Goal: Task Accomplishment & Management: Use online tool/utility

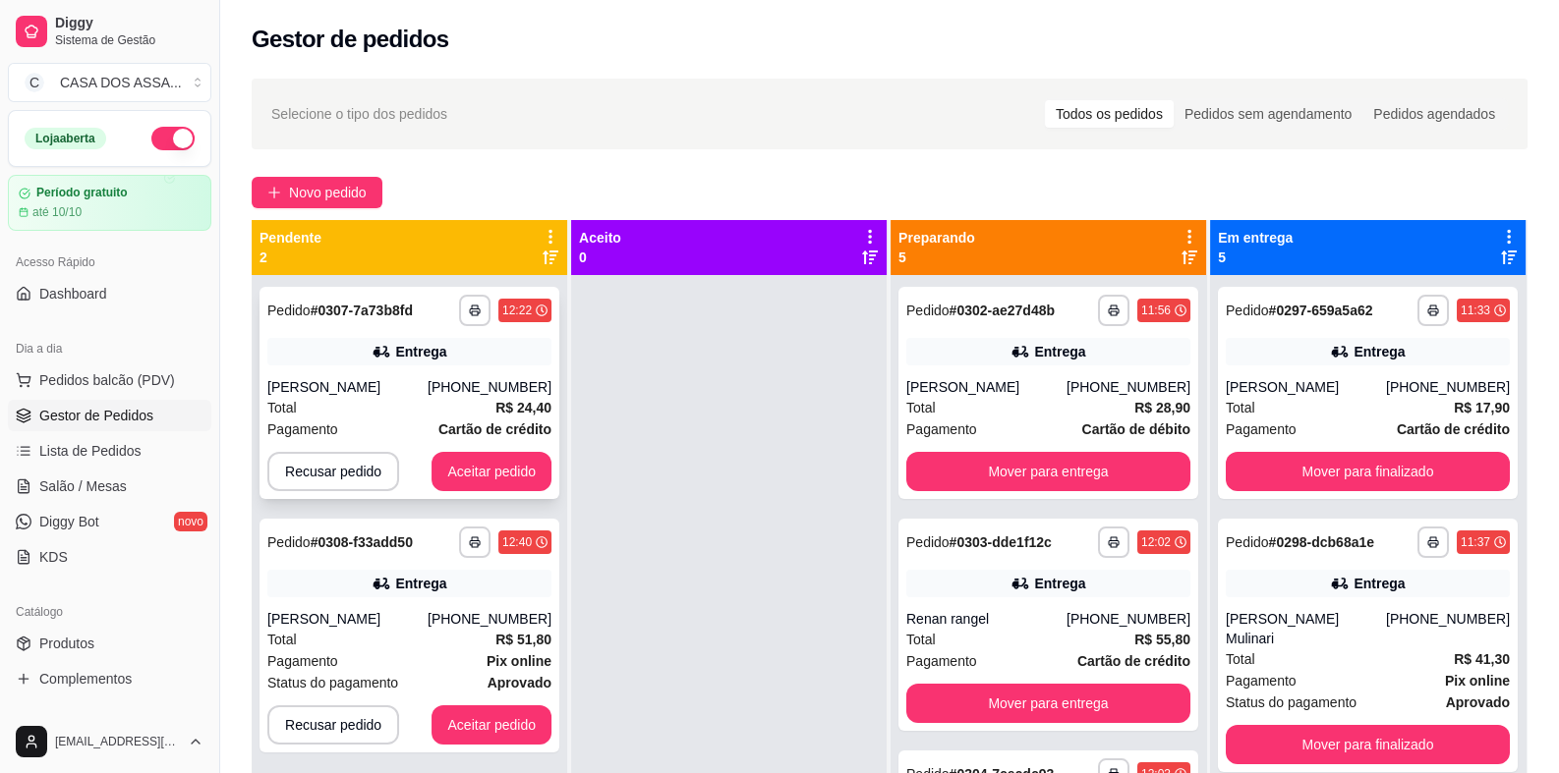
scroll to position [48, 0]
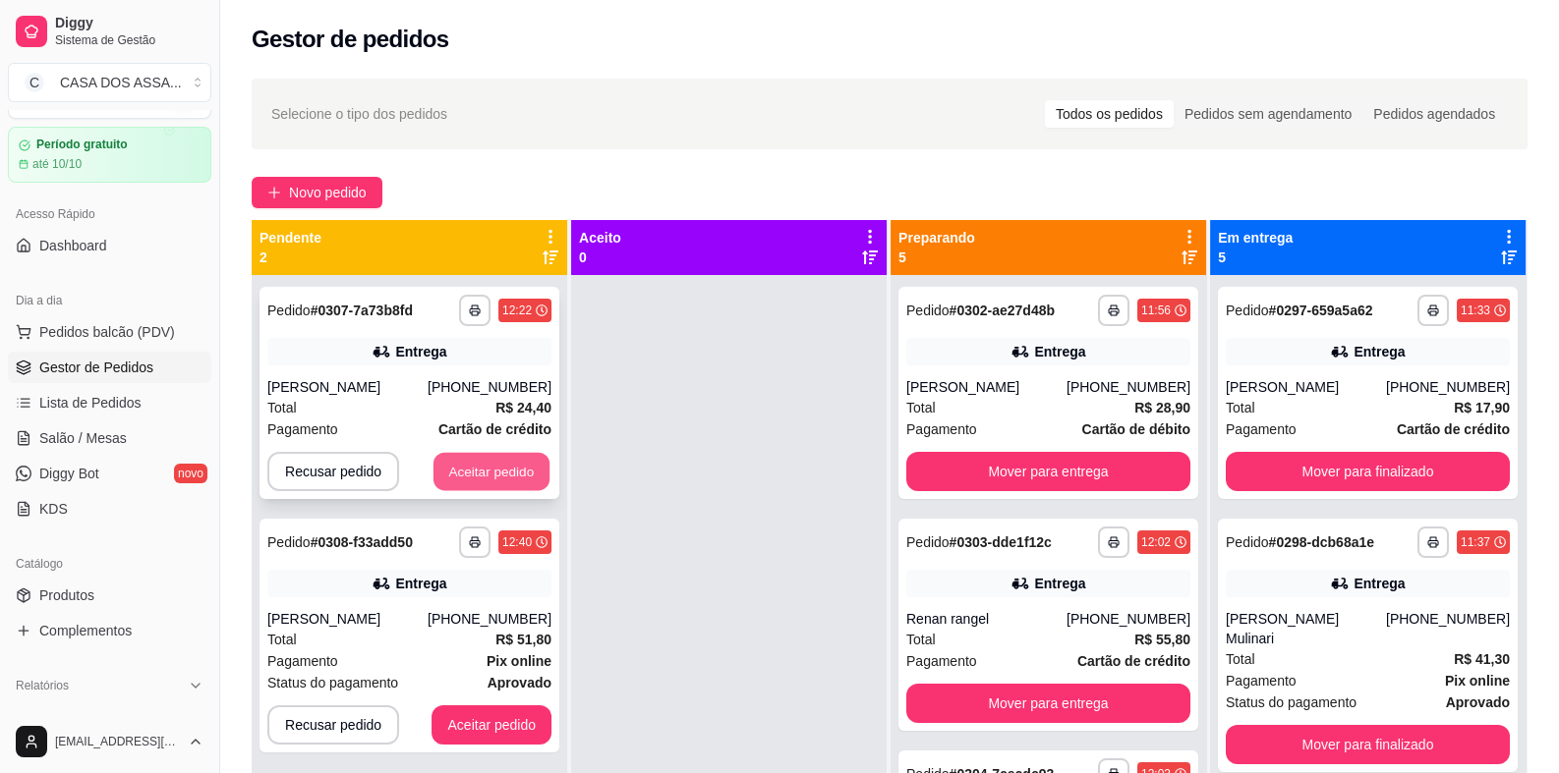
click at [490, 470] on button "Aceitar pedido" at bounding box center [491, 472] width 116 height 38
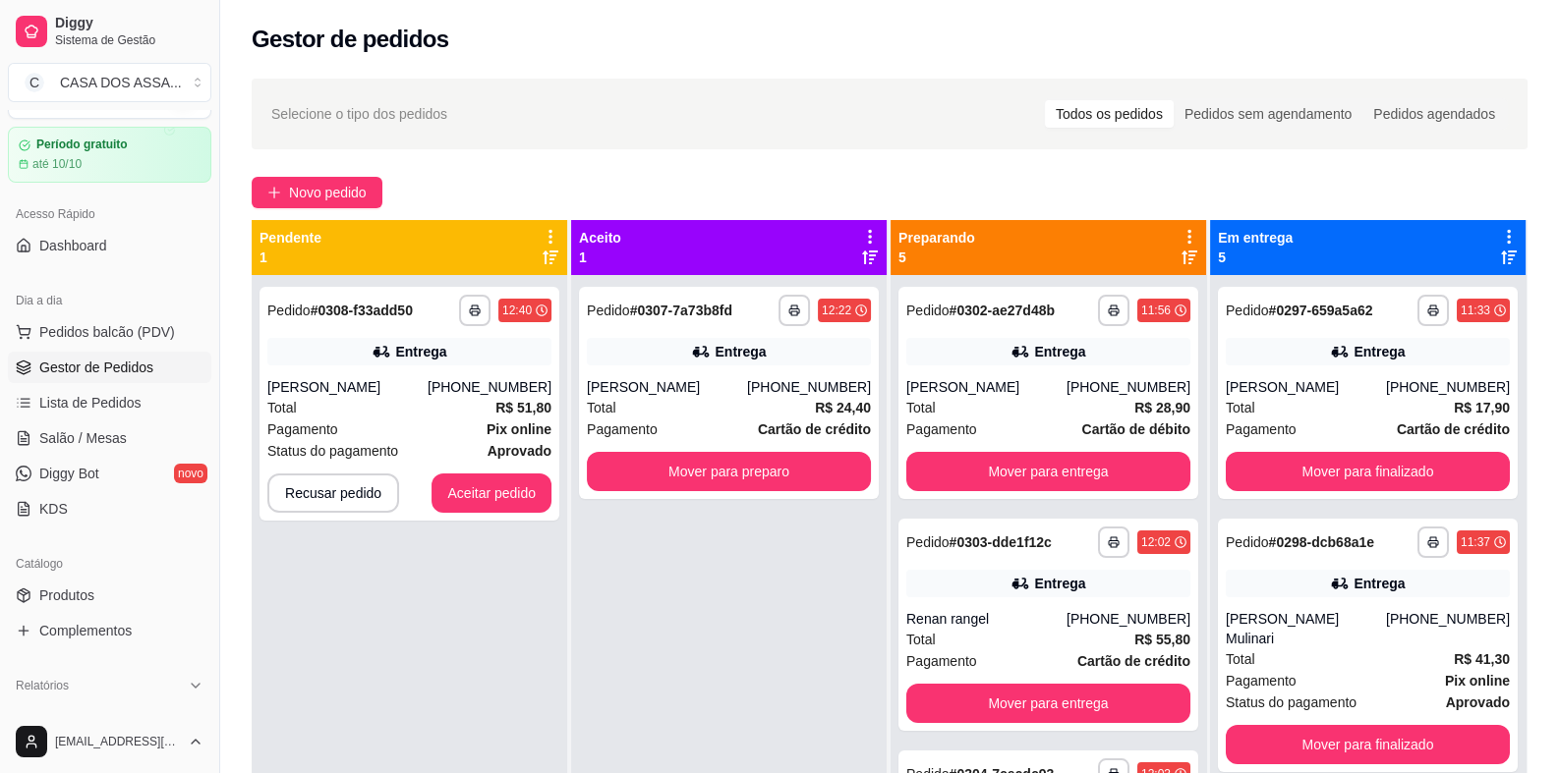
click at [491, 470] on div "**********" at bounding box center [409, 404] width 300 height 234
click at [482, 488] on button "Aceitar pedido" at bounding box center [491, 493] width 120 height 39
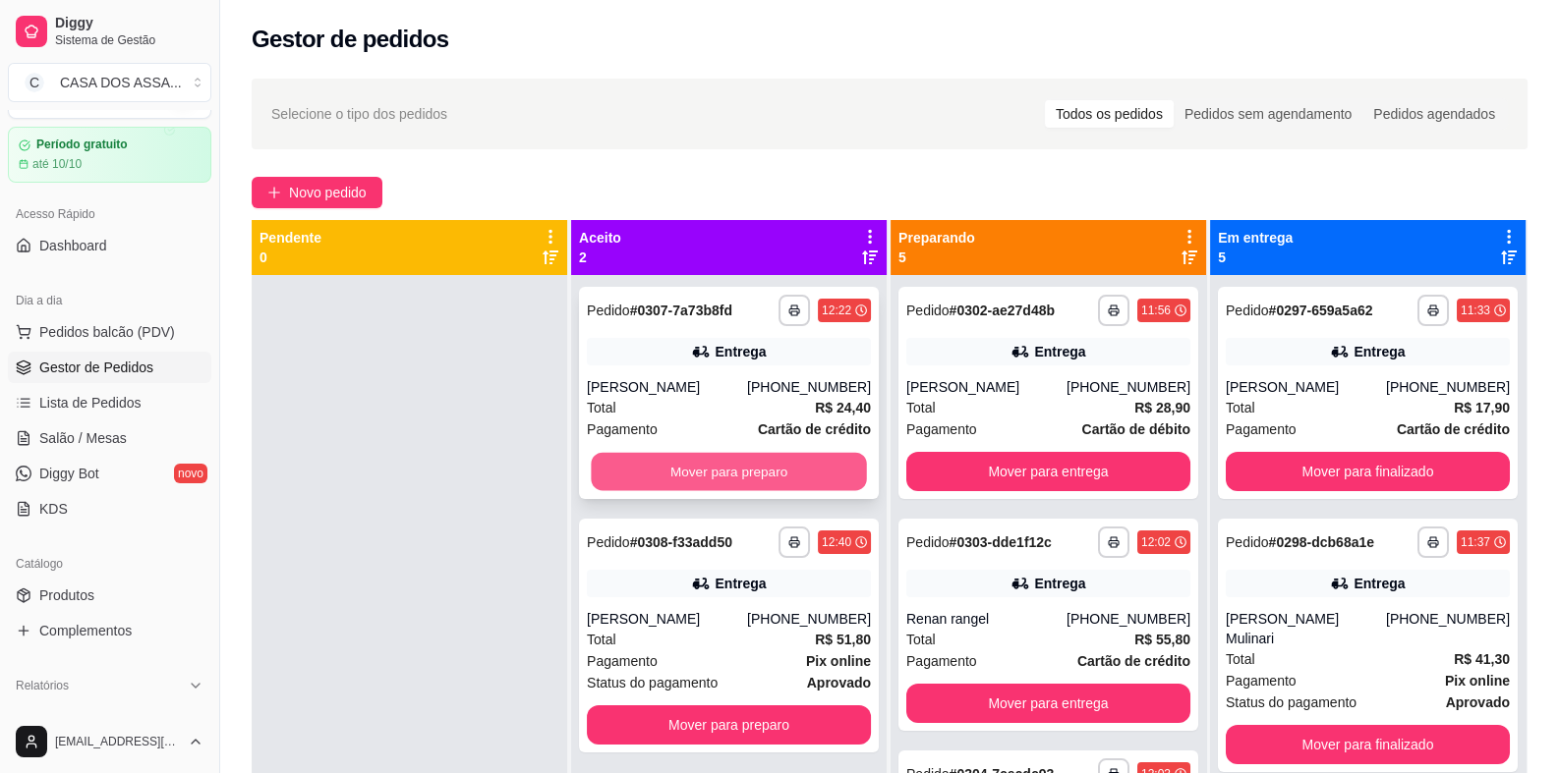
click at [751, 475] on button "Mover para preparo" at bounding box center [728, 472] width 275 height 38
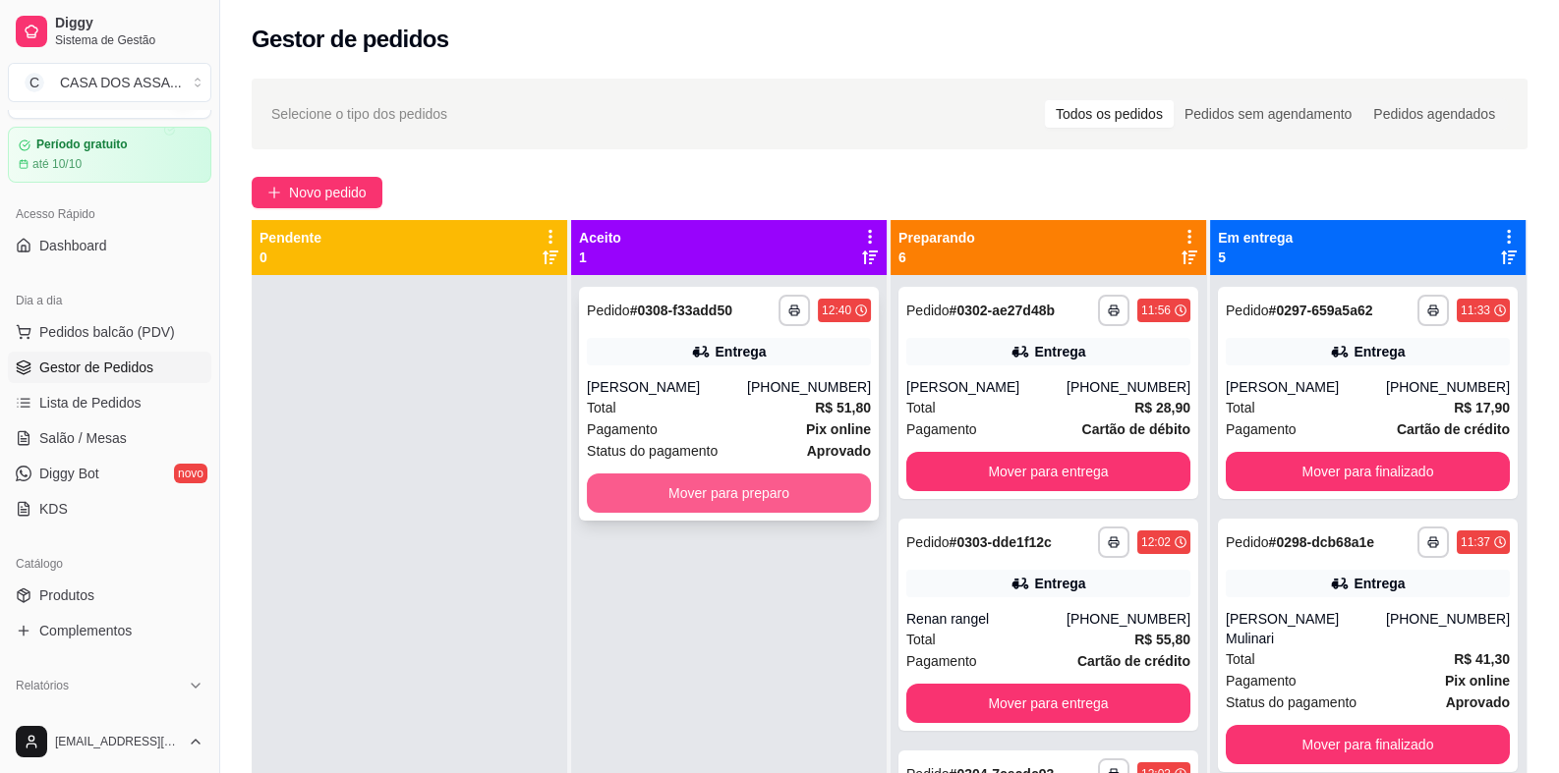
click at [757, 499] on button "Mover para preparo" at bounding box center [729, 493] width 284 height 39
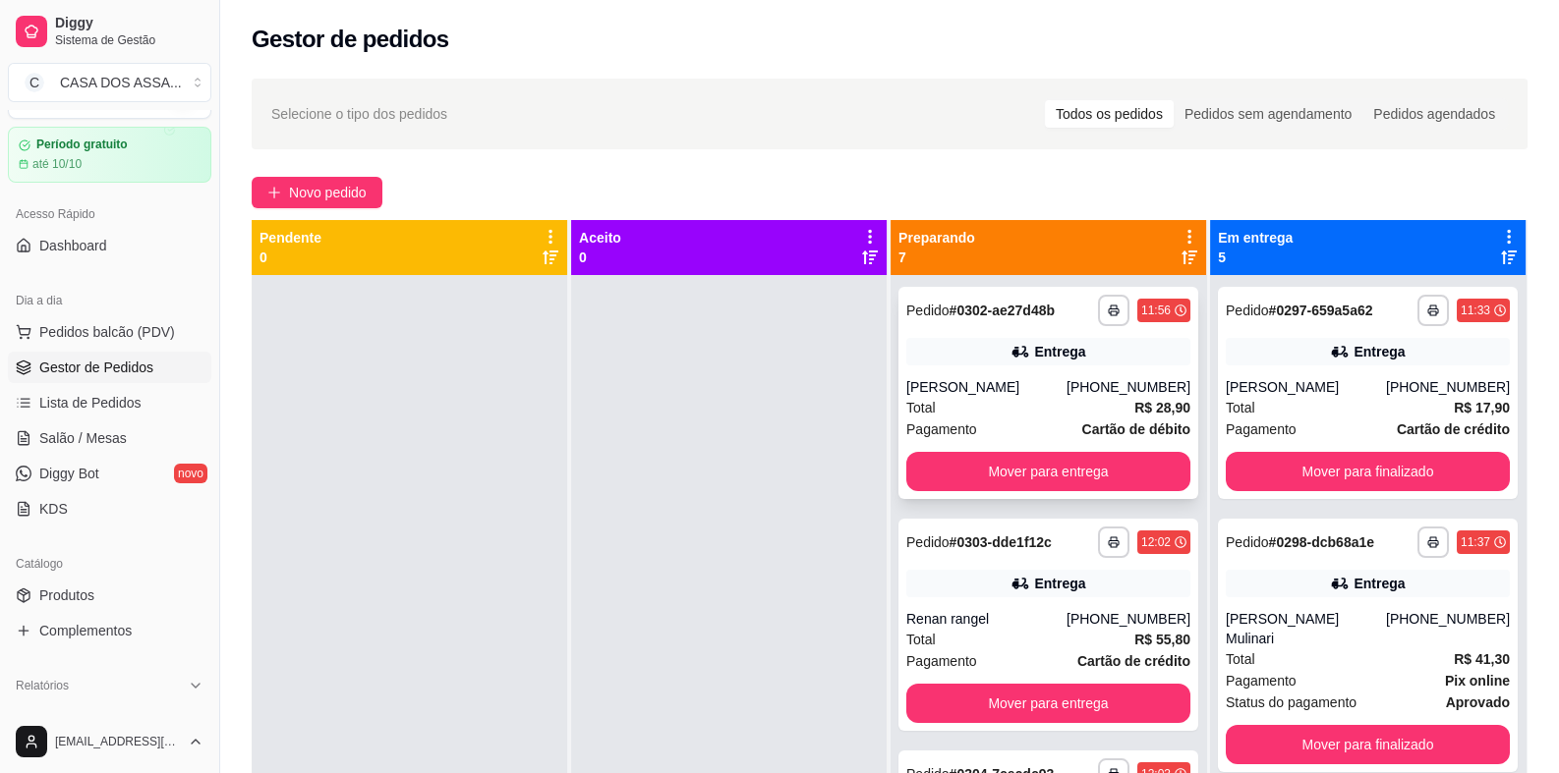
click at [1020, 366] on div "**********" at bounding box center [1048, 393] width 300 height 212
click at [1041, 475] on button "Mover para entrega" at bounding box center [1048, 471] width 284 height 39
click at [1015, 381] on div "Renan rangel" at bounding box center [986, 387] width 160 height 20
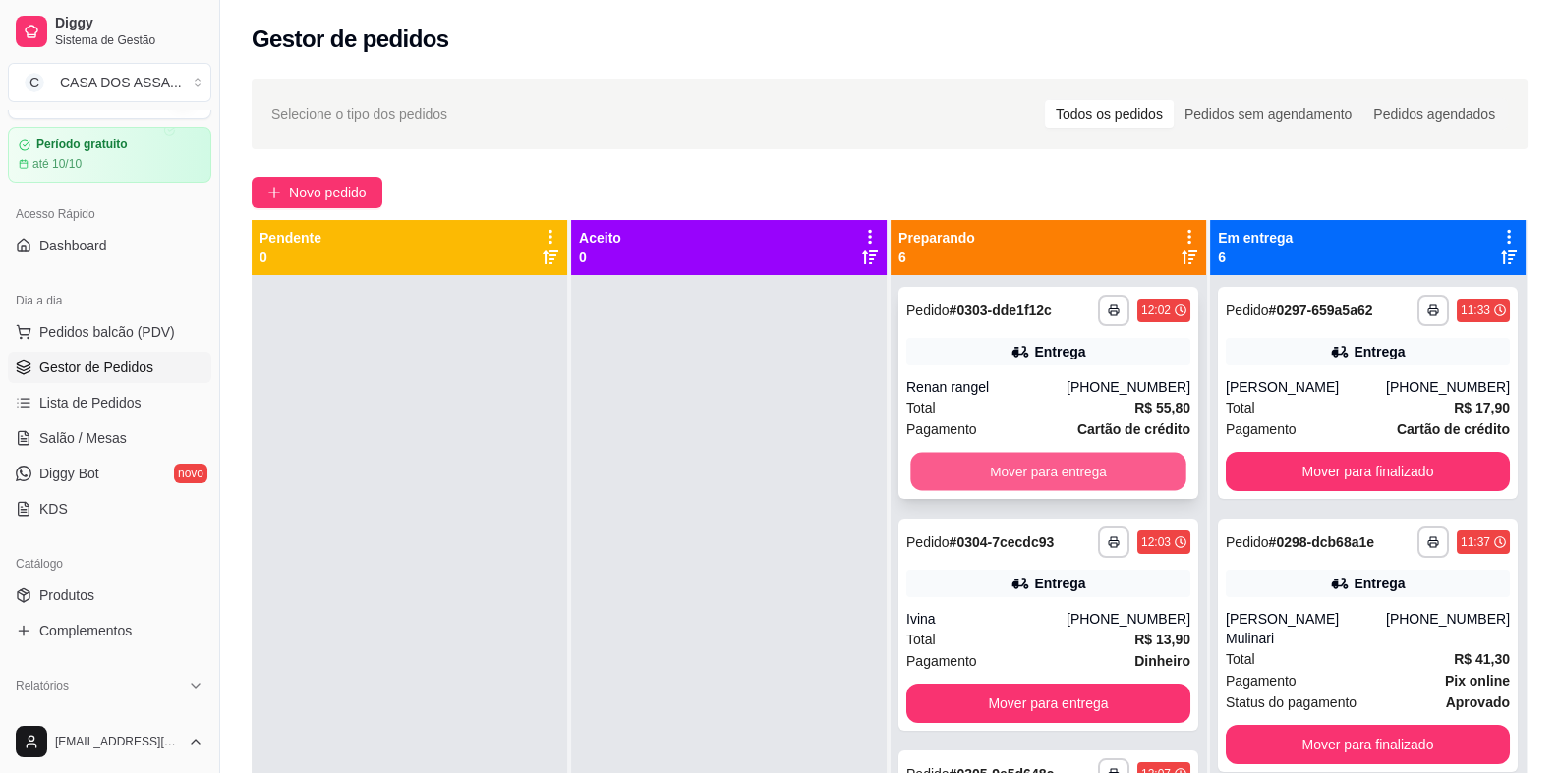
click at [1035, 471] on button "Mover para entrega" at bounding box center [1047, 472] width 275 height 38
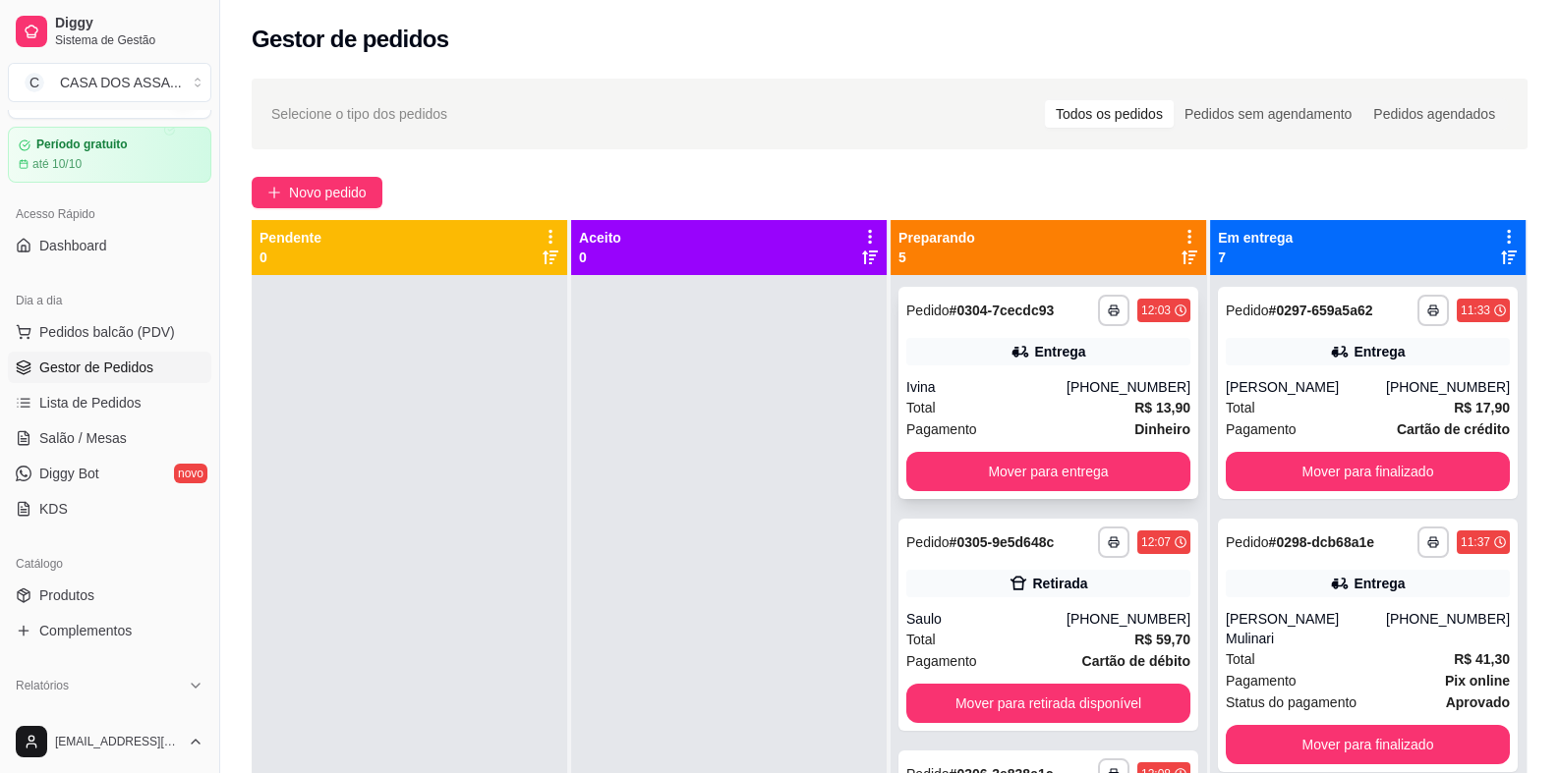
click at [984, 396] on div "Ivina" at bounding box center [986, 387] width 160 height 20
click at [1003, 381] on div "Ivina" at bounding box center [986, 387] width 160 height 20
click at [1060, 464] on button "Mover para entrega" at bounding box center [1048, 471] width 284 height 39
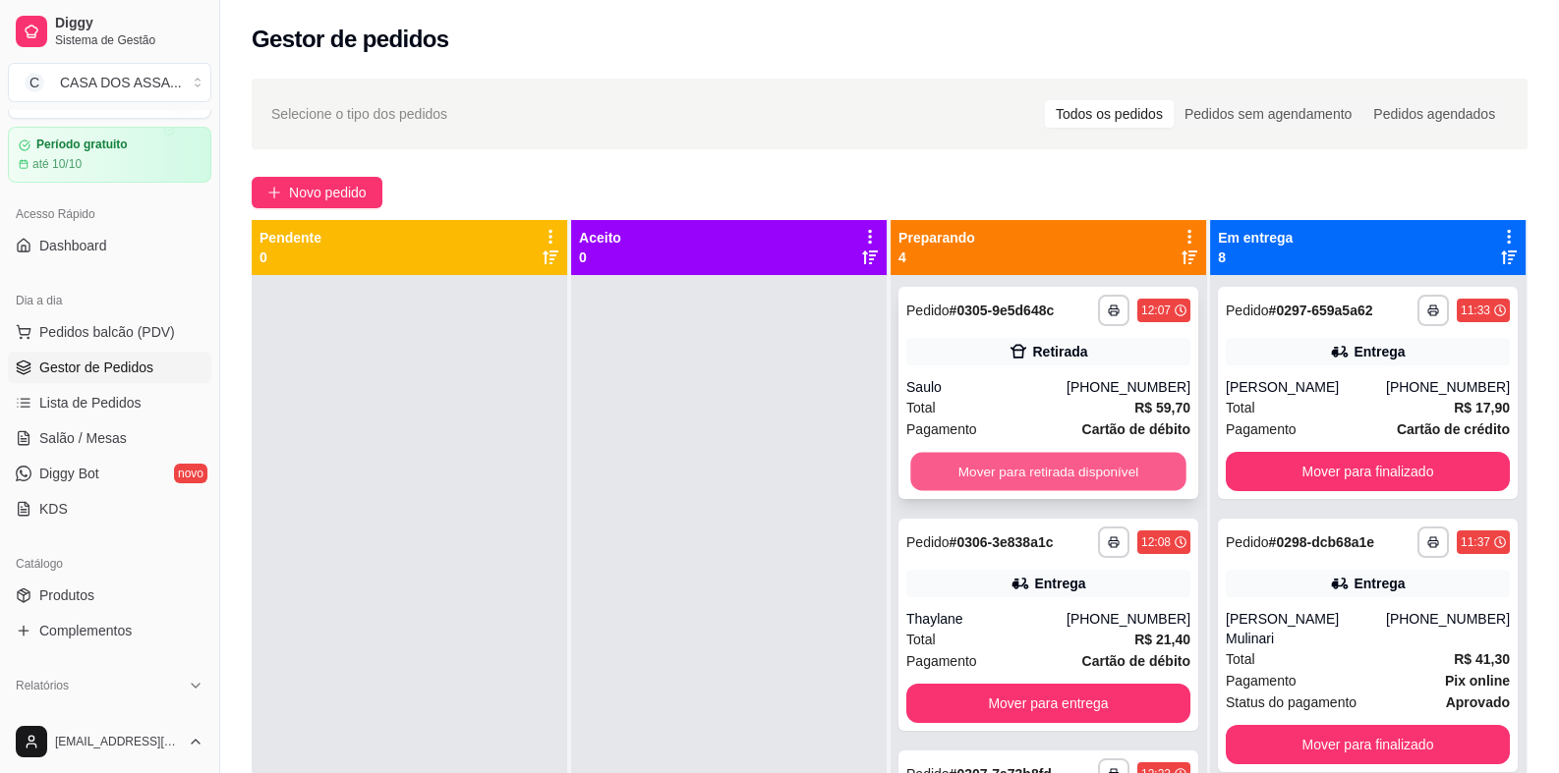
click at [998, 470] on button "Mover para retirada disponível" at bounding box center [1047, 472] width 275 height 38
click at [974, 374] on div "**********" at bounding box center [1048, 393] width 300 height 212
click at [1031, 472] on button "Mover para entrega" at bounding box center [1048, 471] width 284 height 39
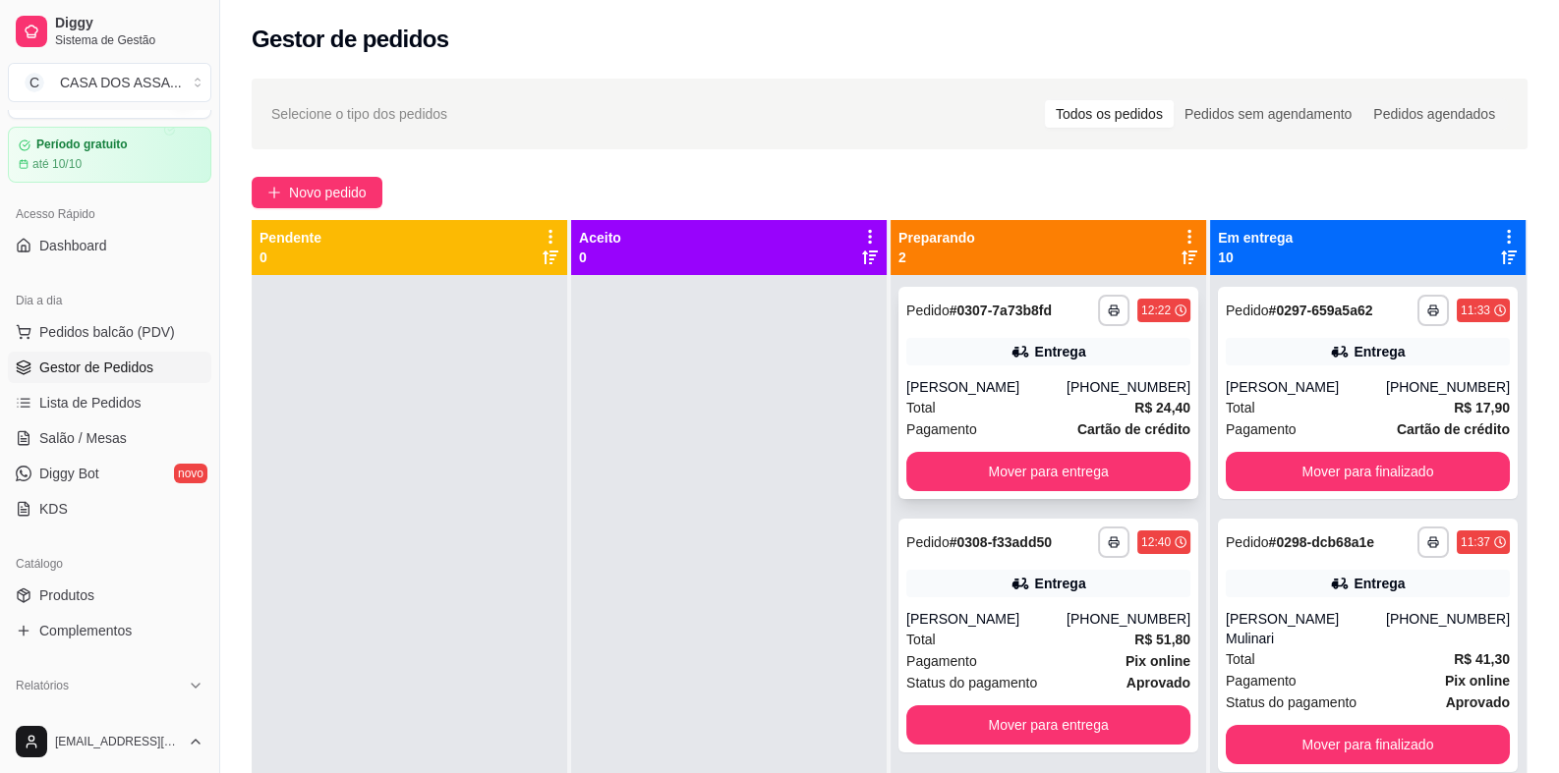
click at [964, 371] on div "**********" at bounding box center [1048, 393] width 300 height 212
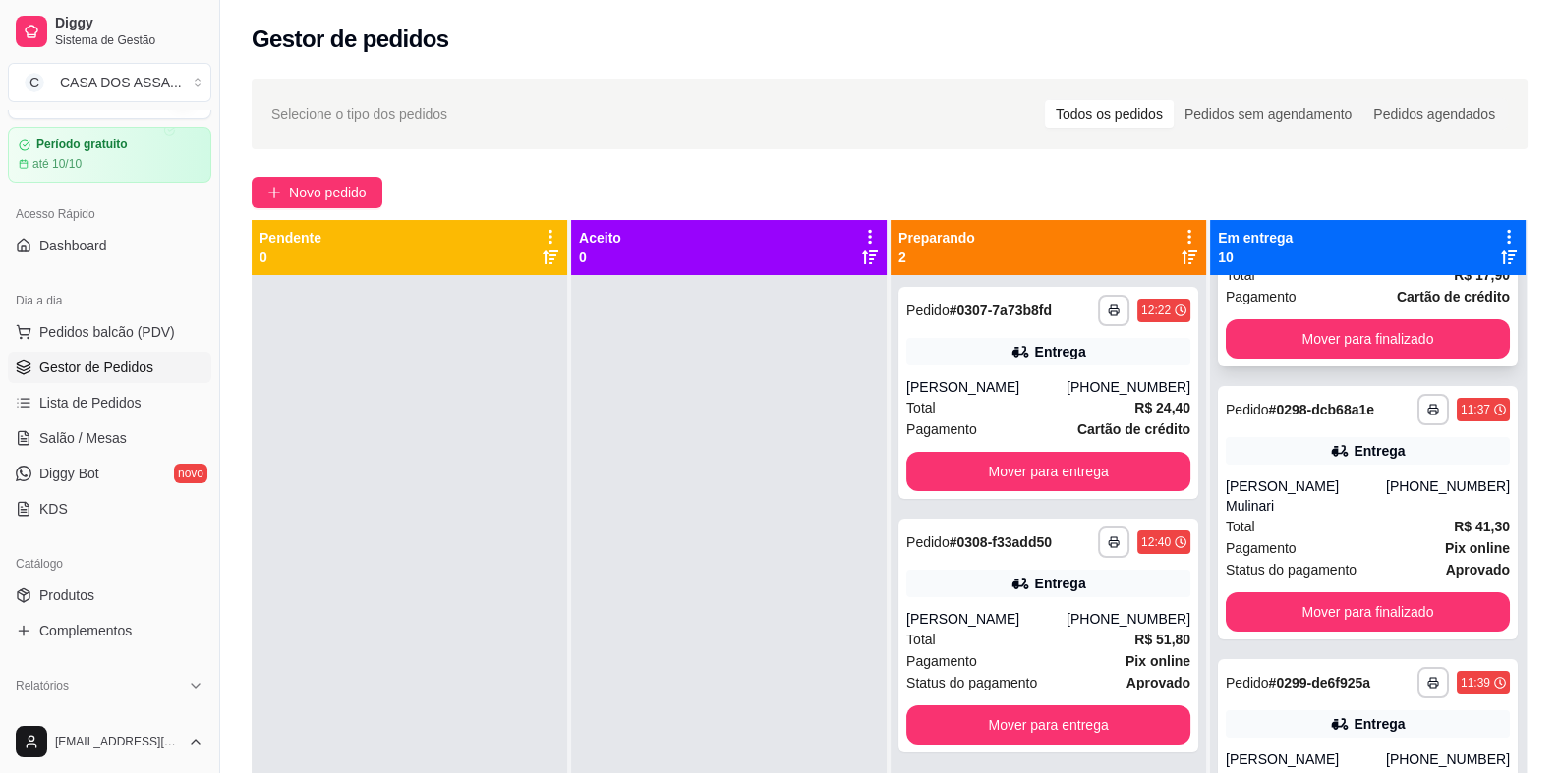
scroll to position [0, 0]
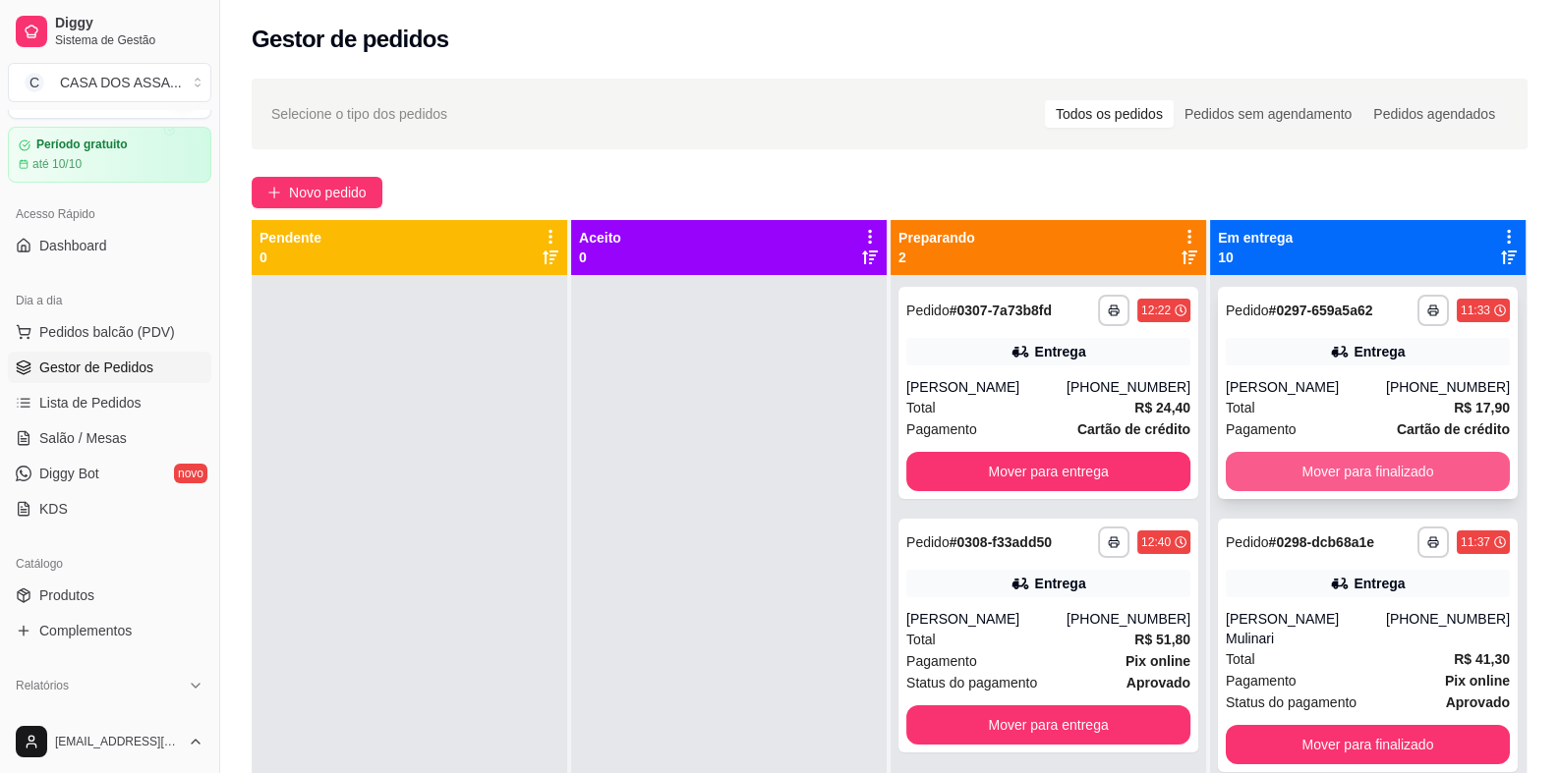
click at [1401, 459] on button "Mover para finalizado" at bounding box center [1367, 471] width 284 height 39
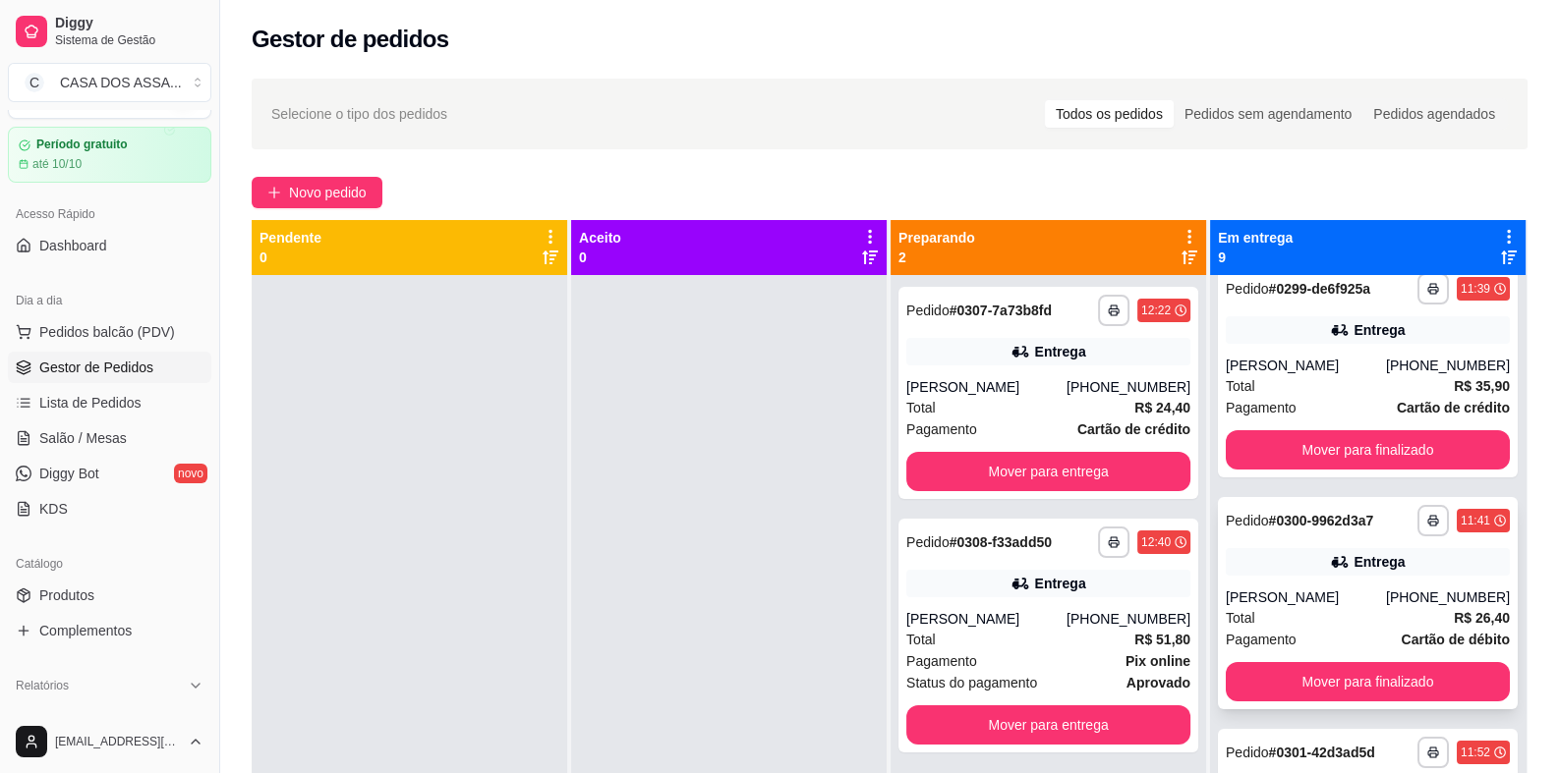
scroll to position [392, 0]
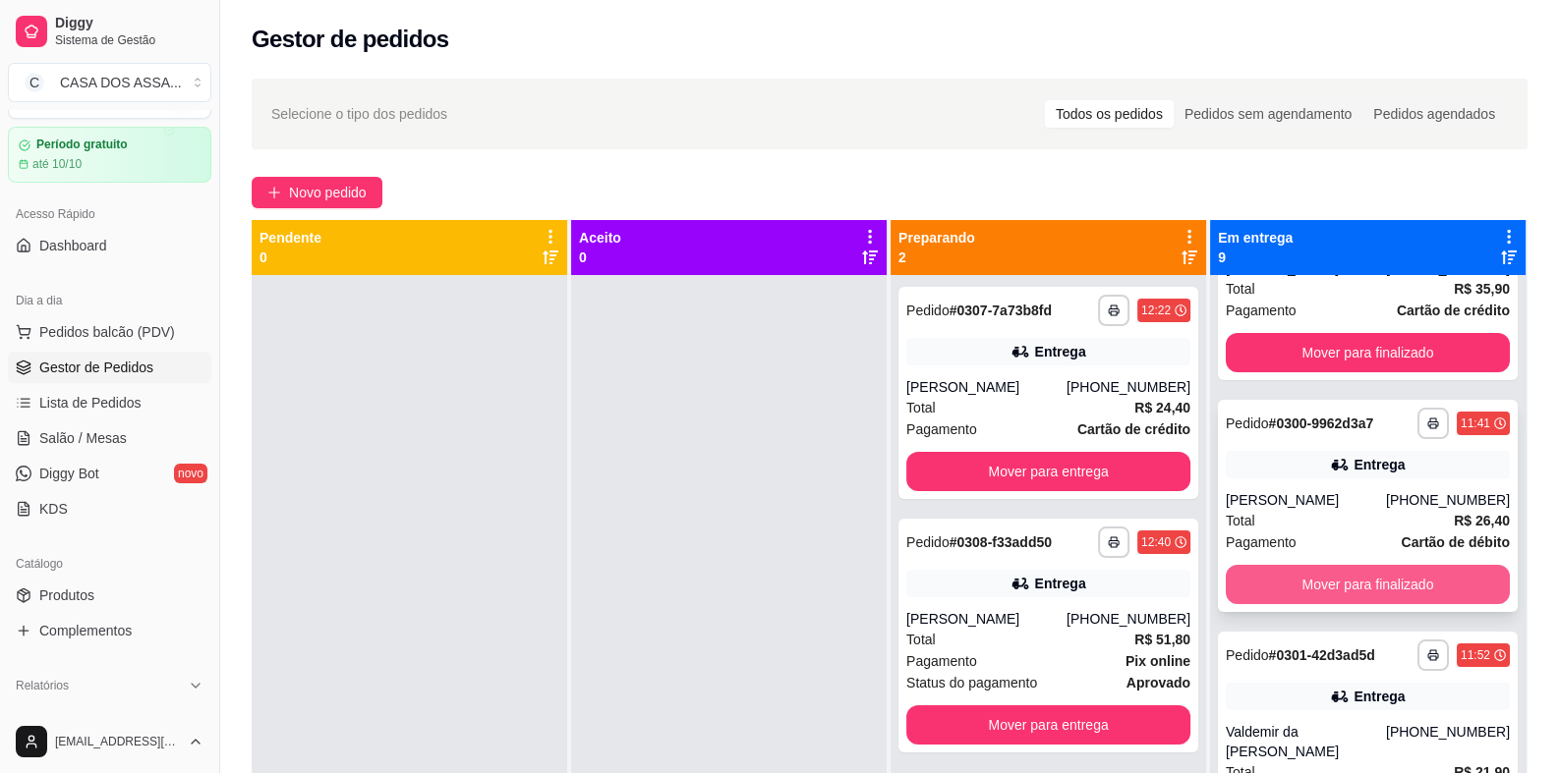
click at [1343, 582] on button "Mover para finalizado" at bounding box center [1367, 584] width 284 height 39
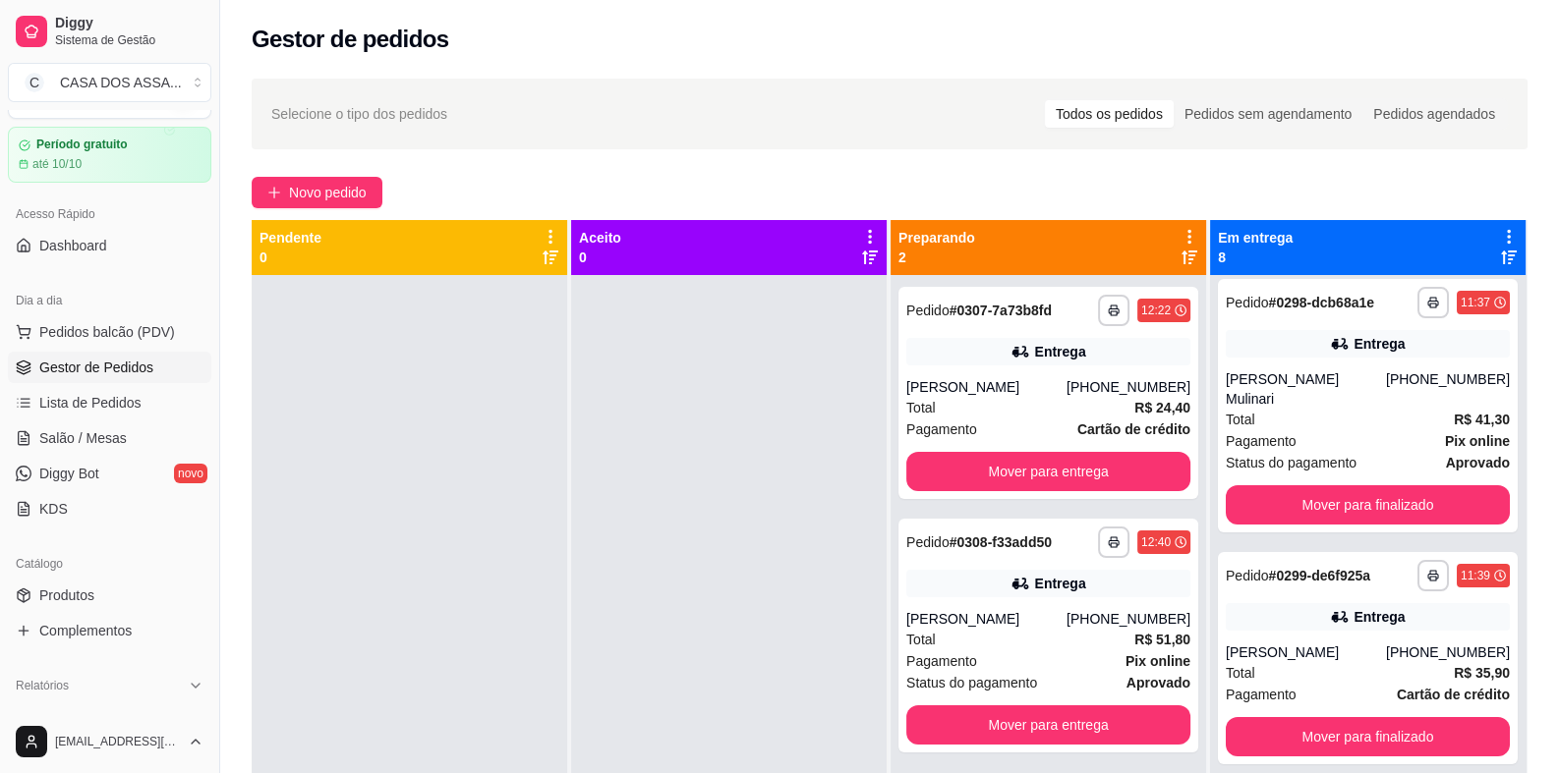
scroll to position [0, 0]
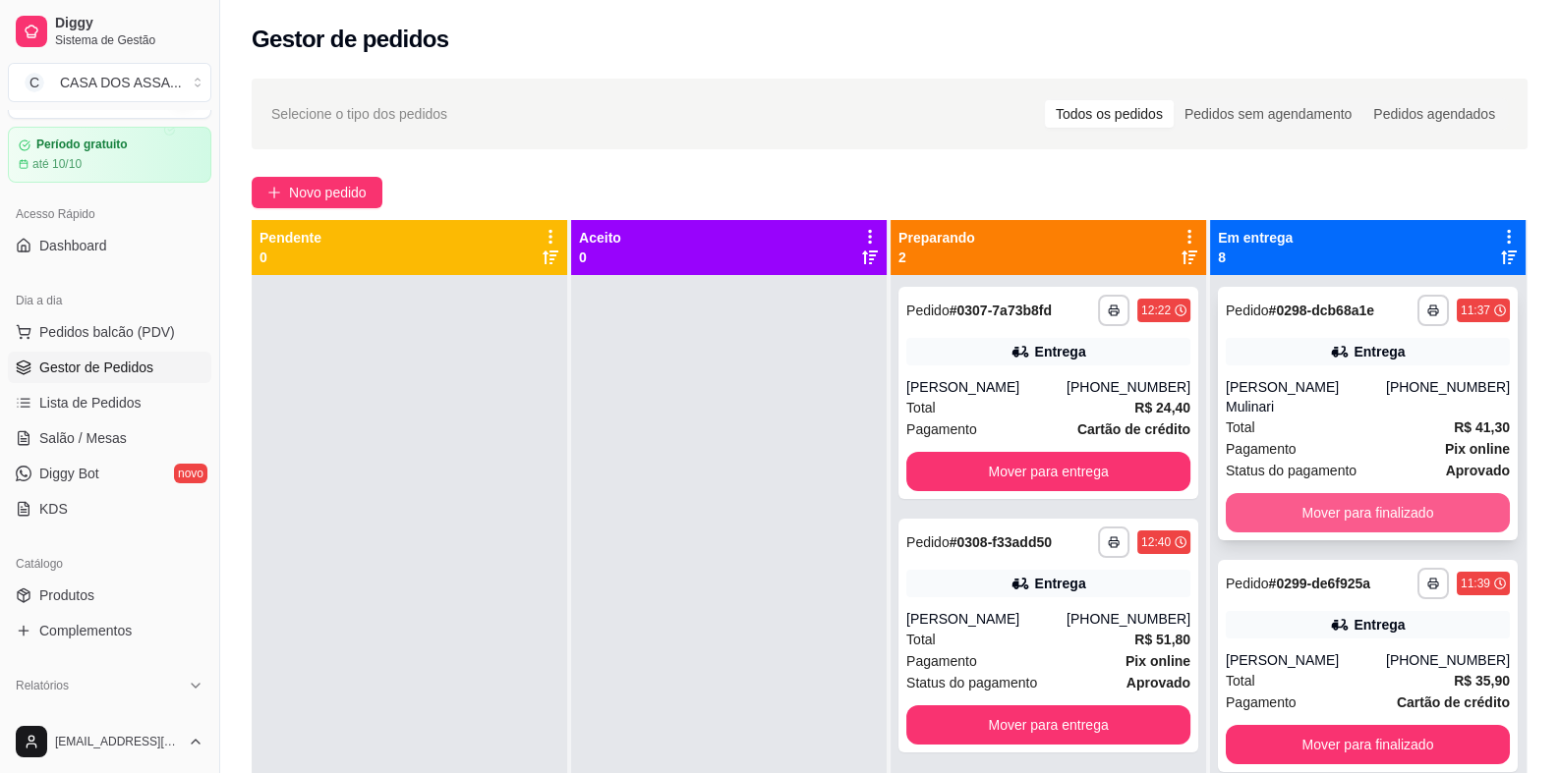
click at [1362, 516] on button "Mover para finalizado" at bounding box center [1367, 512] width 284 height 39
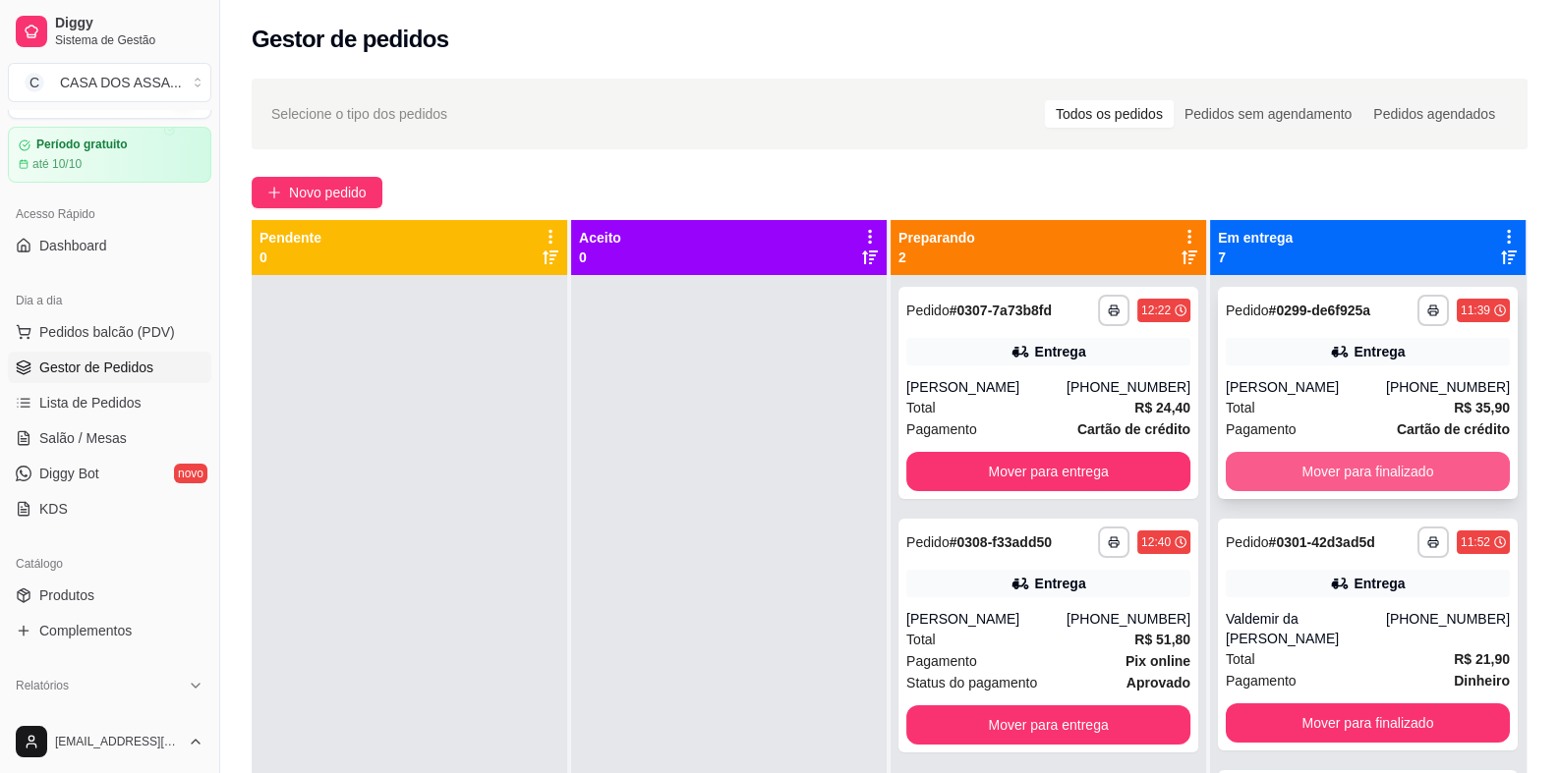
click at [1374, 466] on button "Mover para finalizado" at bounding box center [1367, 471] width 284 height 39
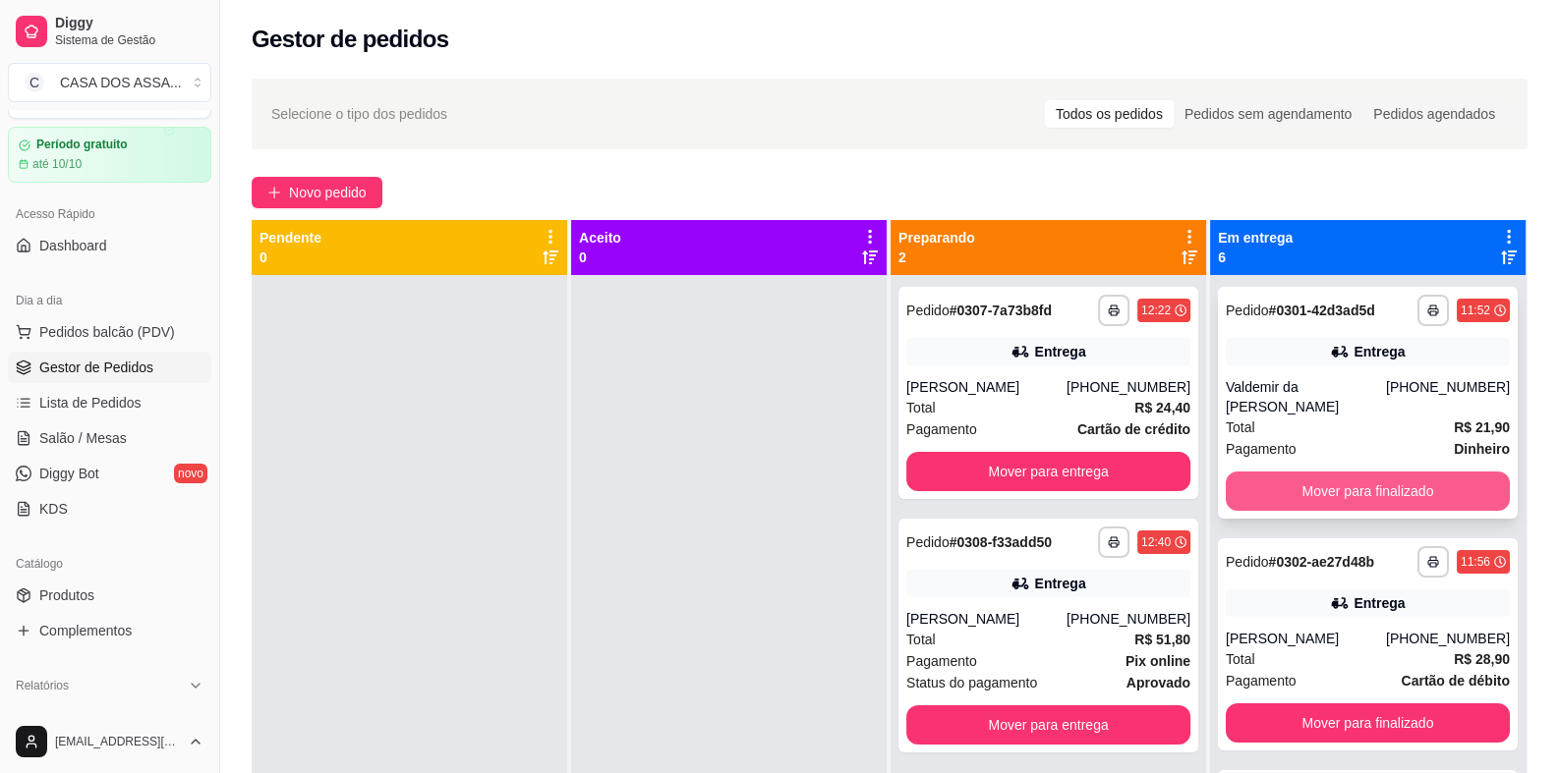
click at [1345, 494] on button "Mover para finalizado" at bounding box center [1367, 491] width 284 height 39
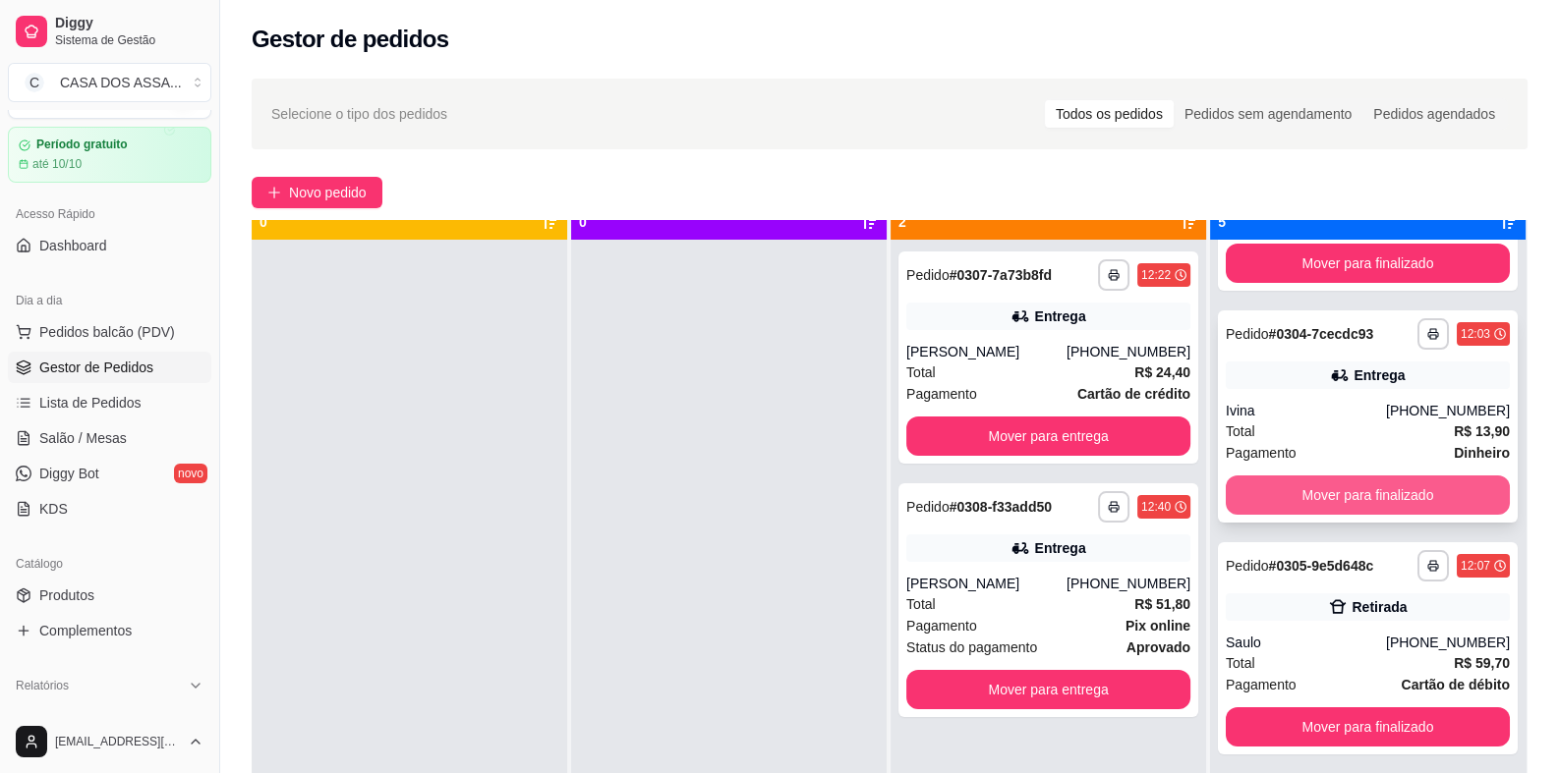
scroll to position [54, 0]
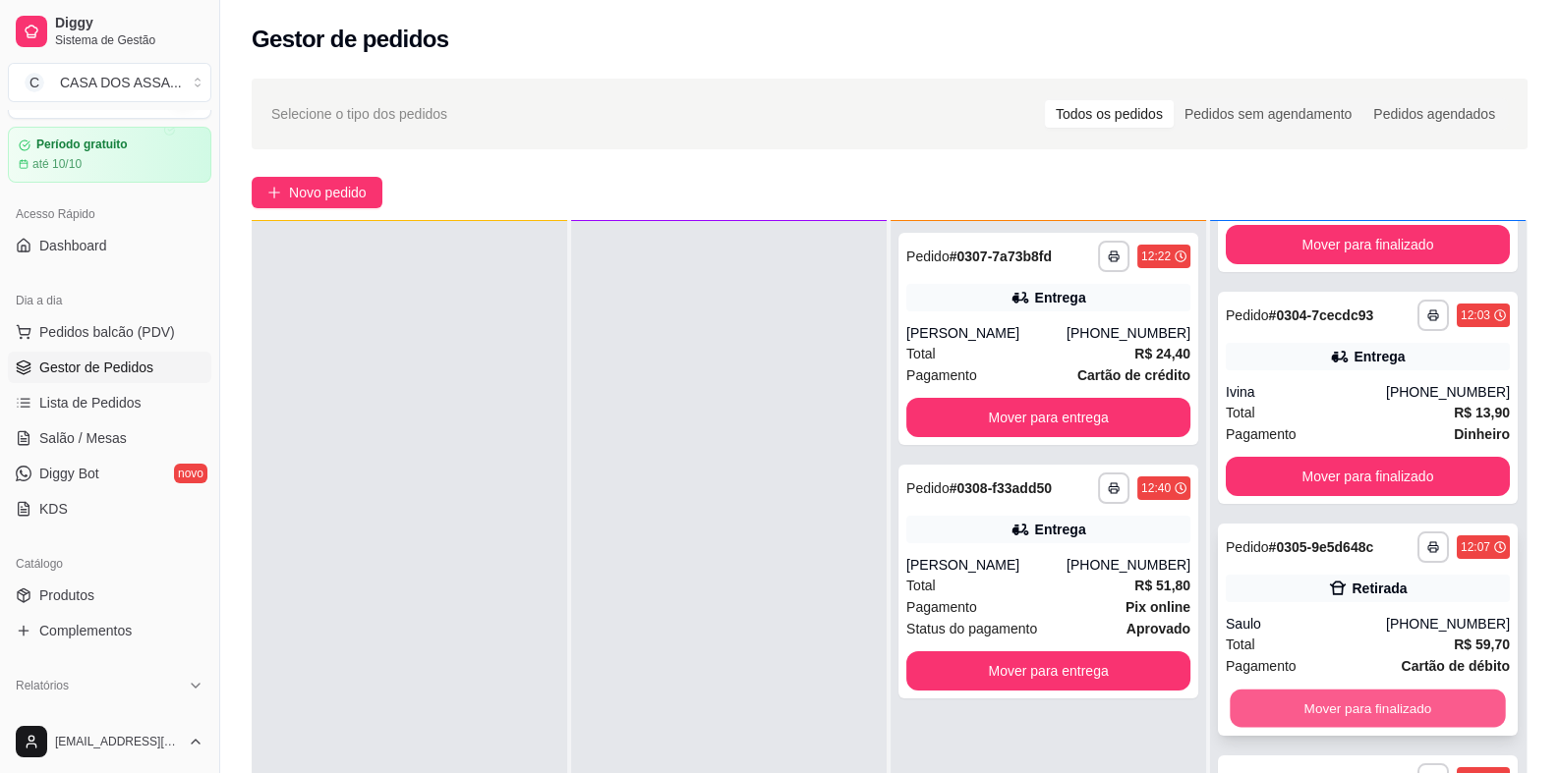
click at [1335, 706] on button "Mover para finalizado" at bounding box center [1366, 709] width 275 height 38
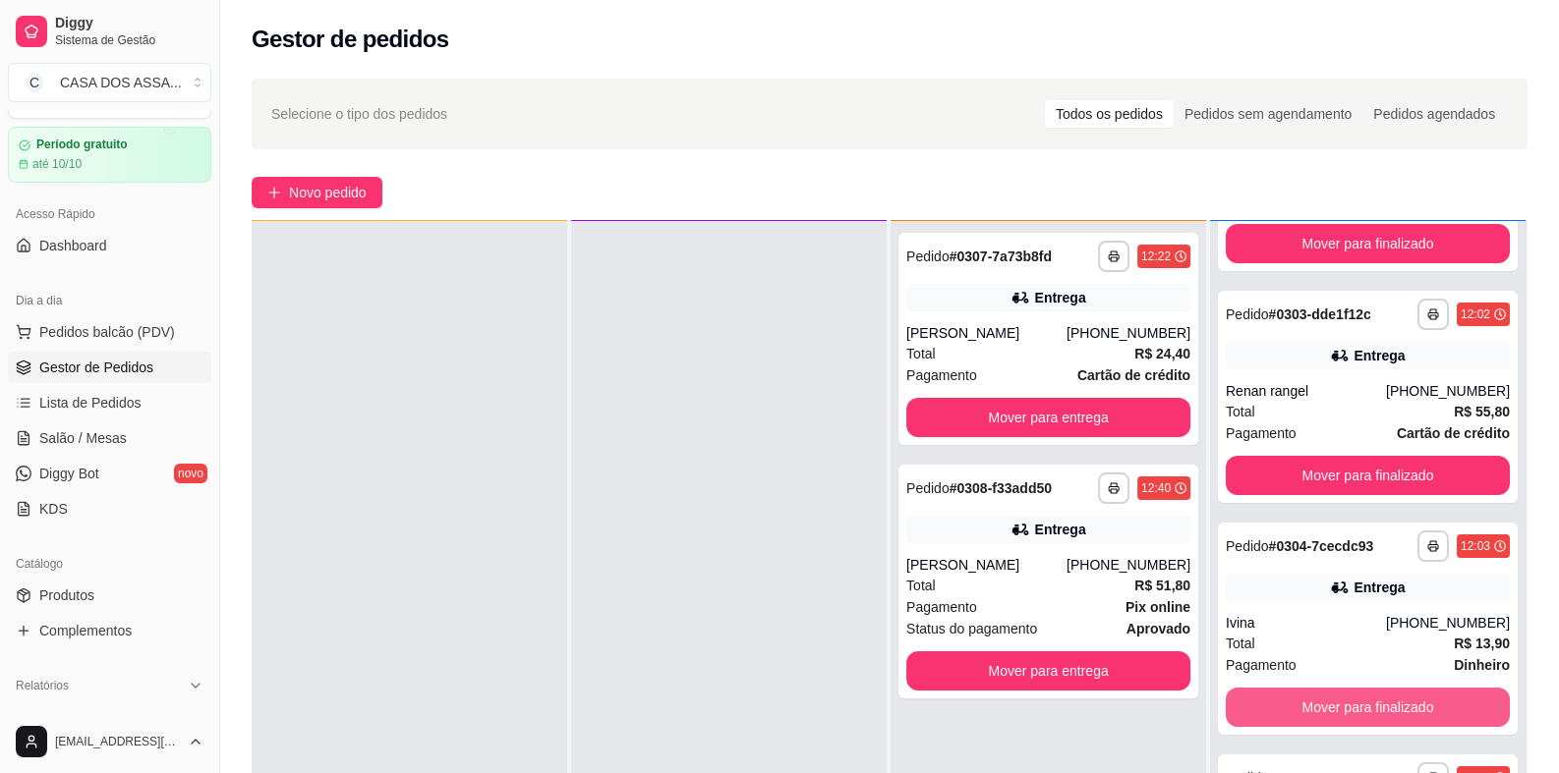
scroll to position [172, 0]
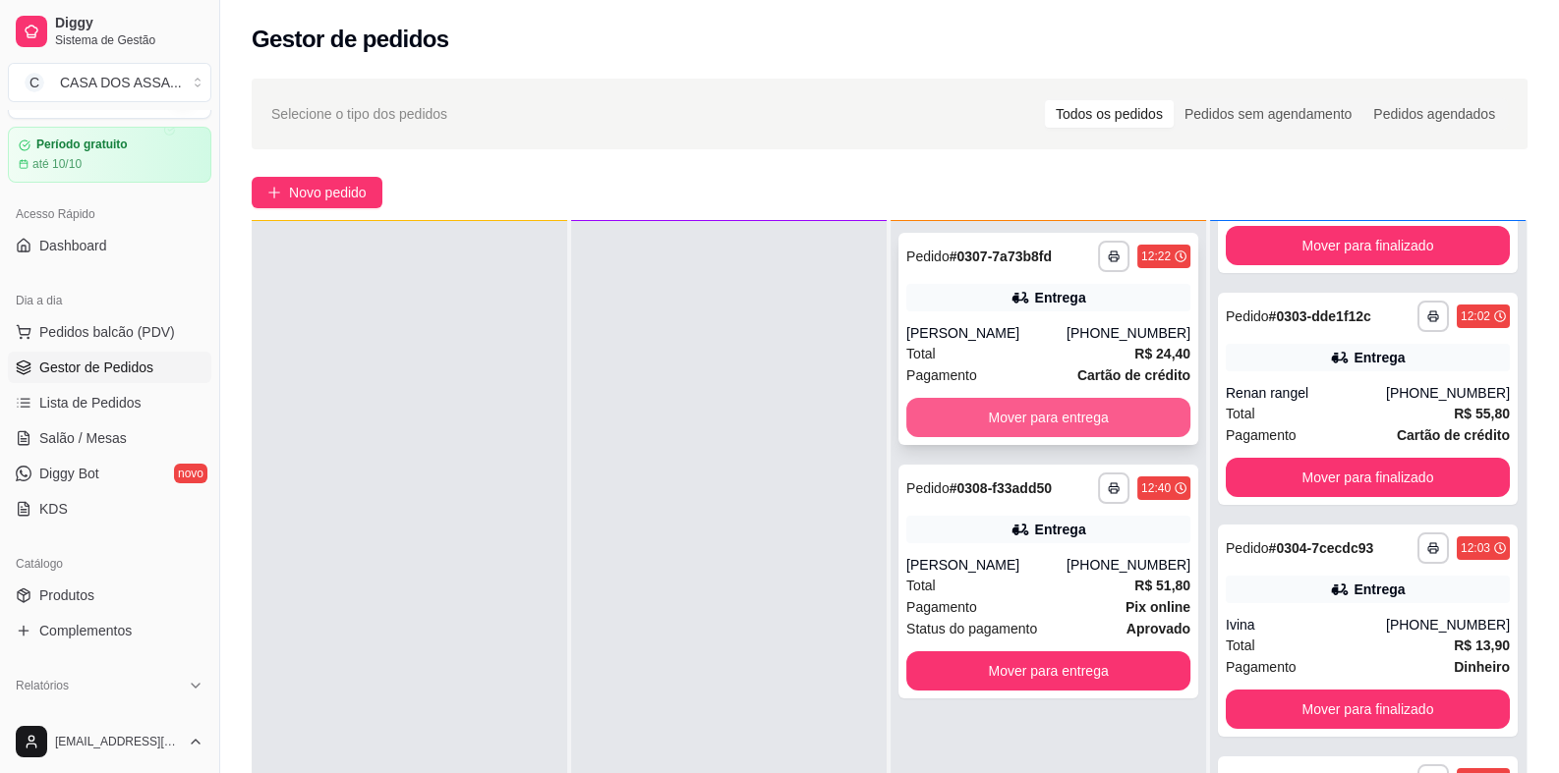
click at [1041, 413] on button "Mover para entrega" at bounding box center [1048, 417] width 284 height 39
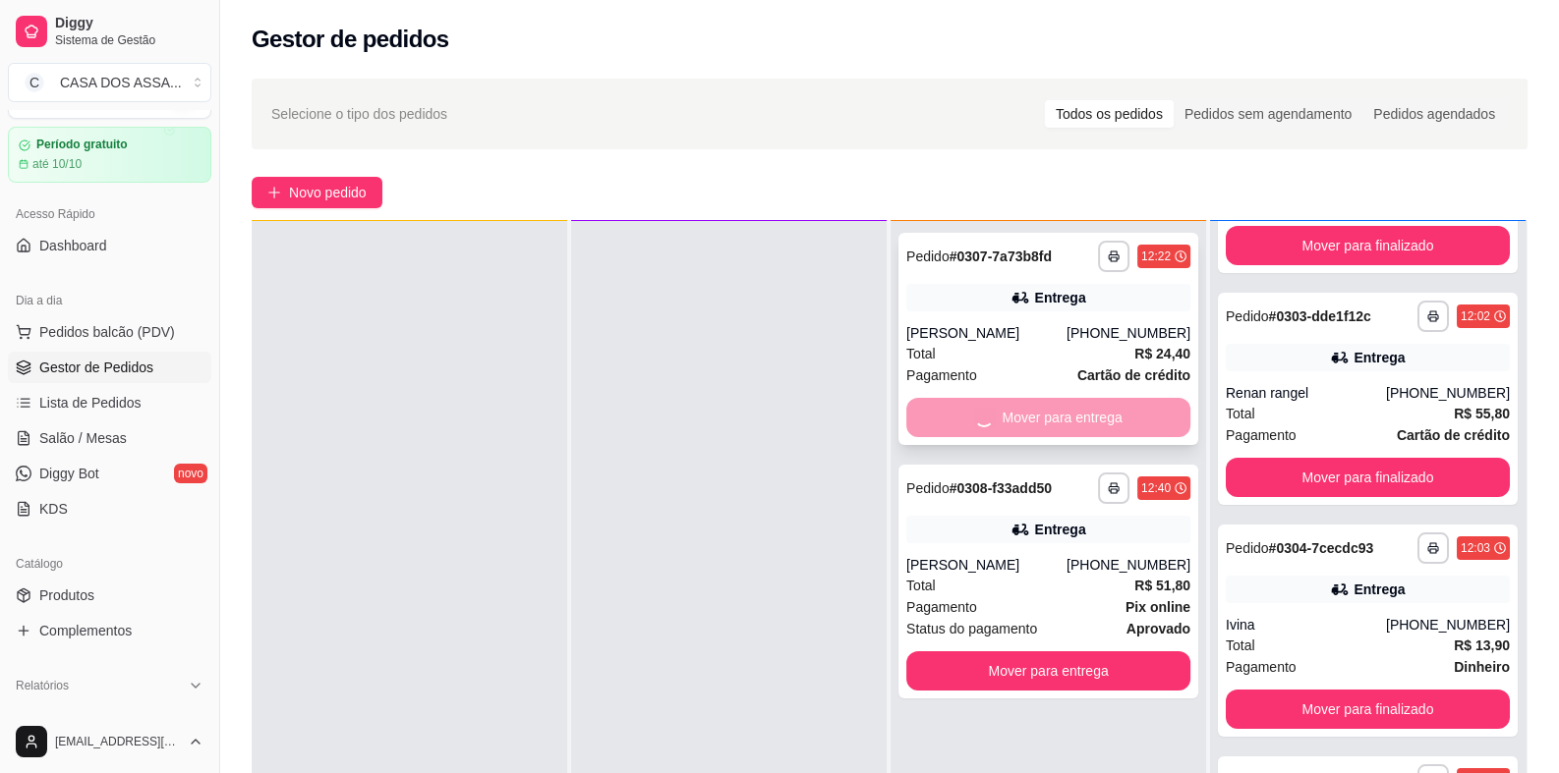
scroll to position [405, 0]
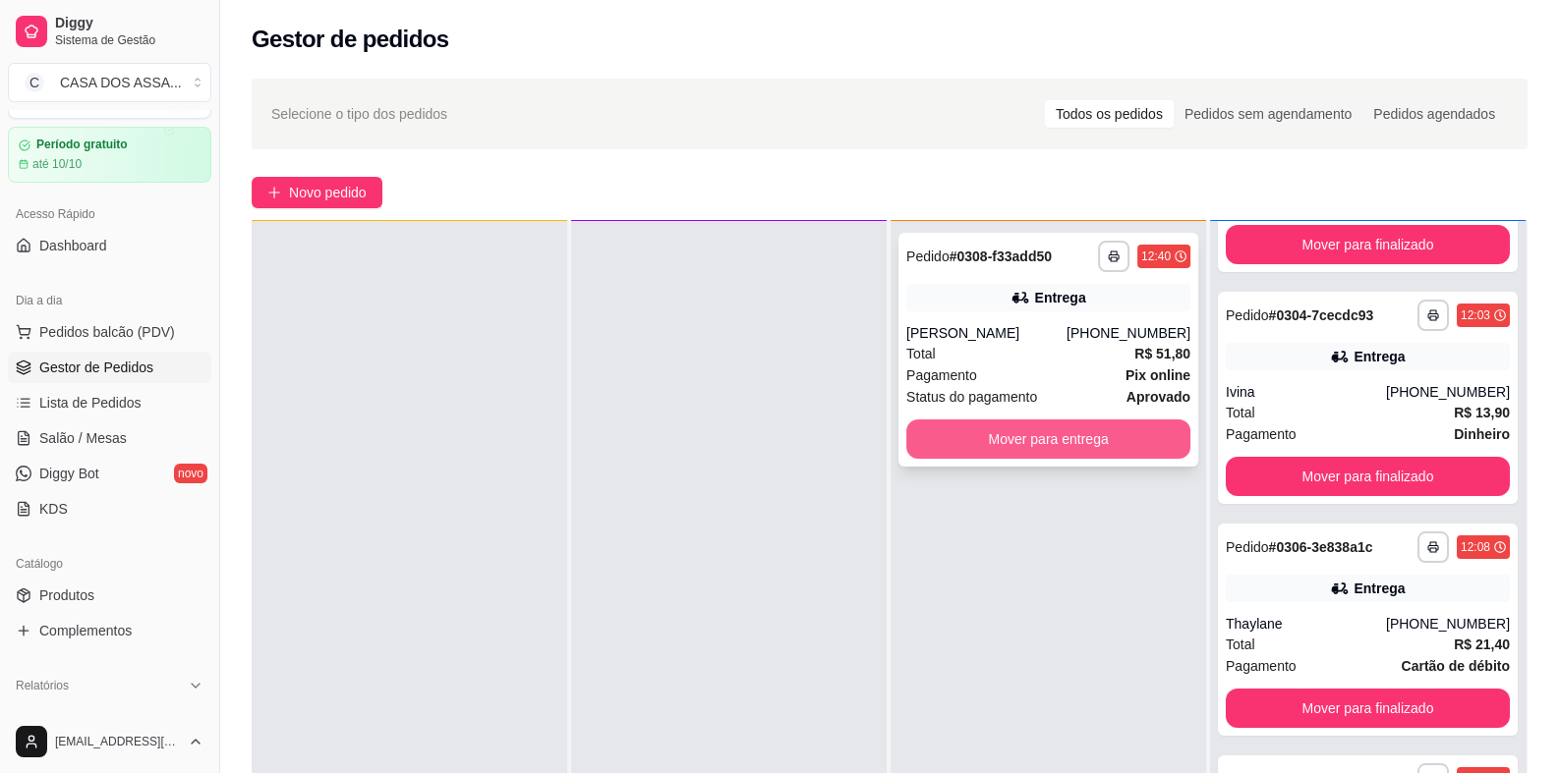
click at [1042, 440] on button "Mover para entrega" at bounding box center [1048, 439] width 284 height 39
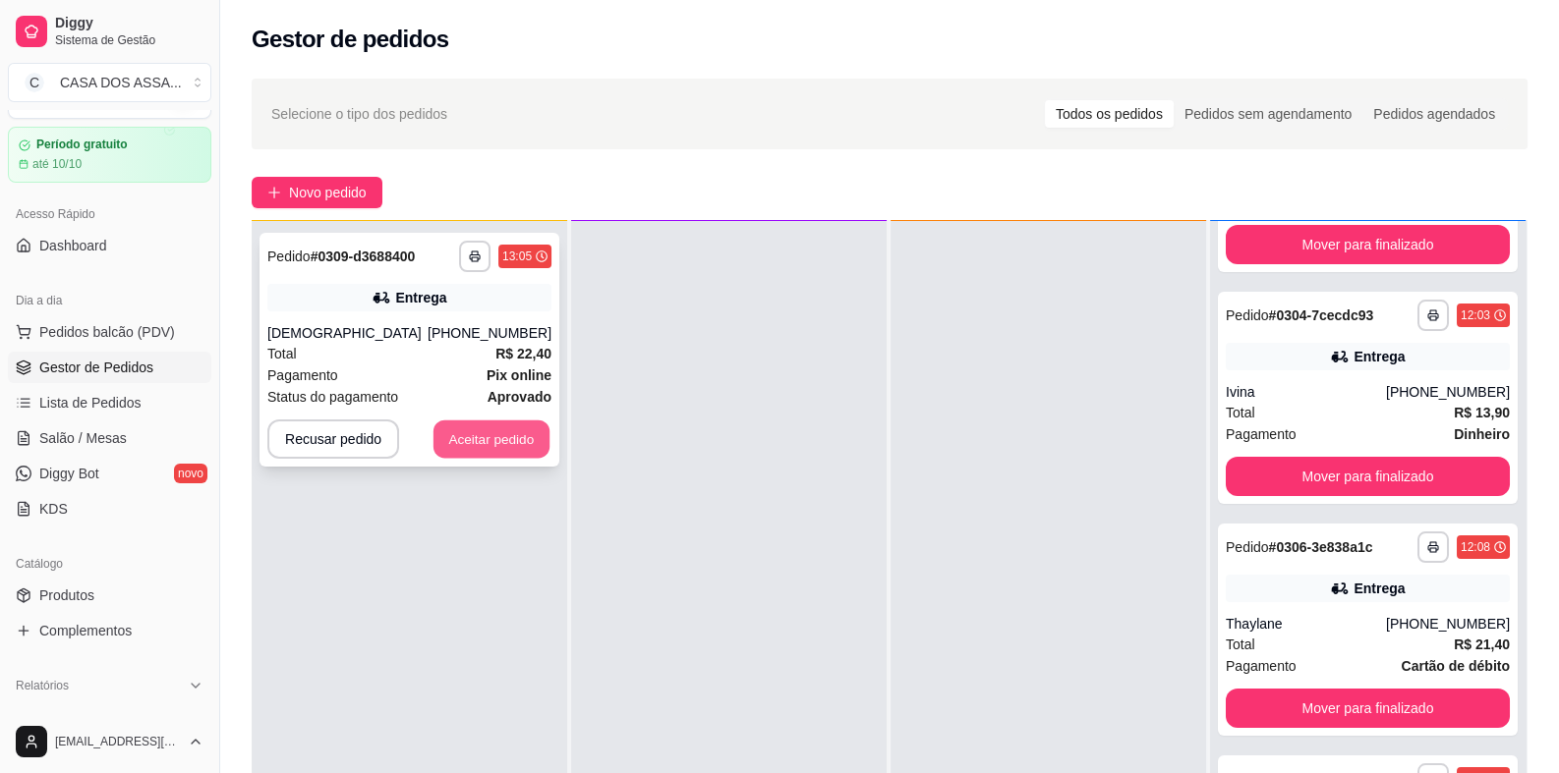
click at [488, 443] on button "Aceitar pedido" at bounding box center [491, 440] width 116 height 38
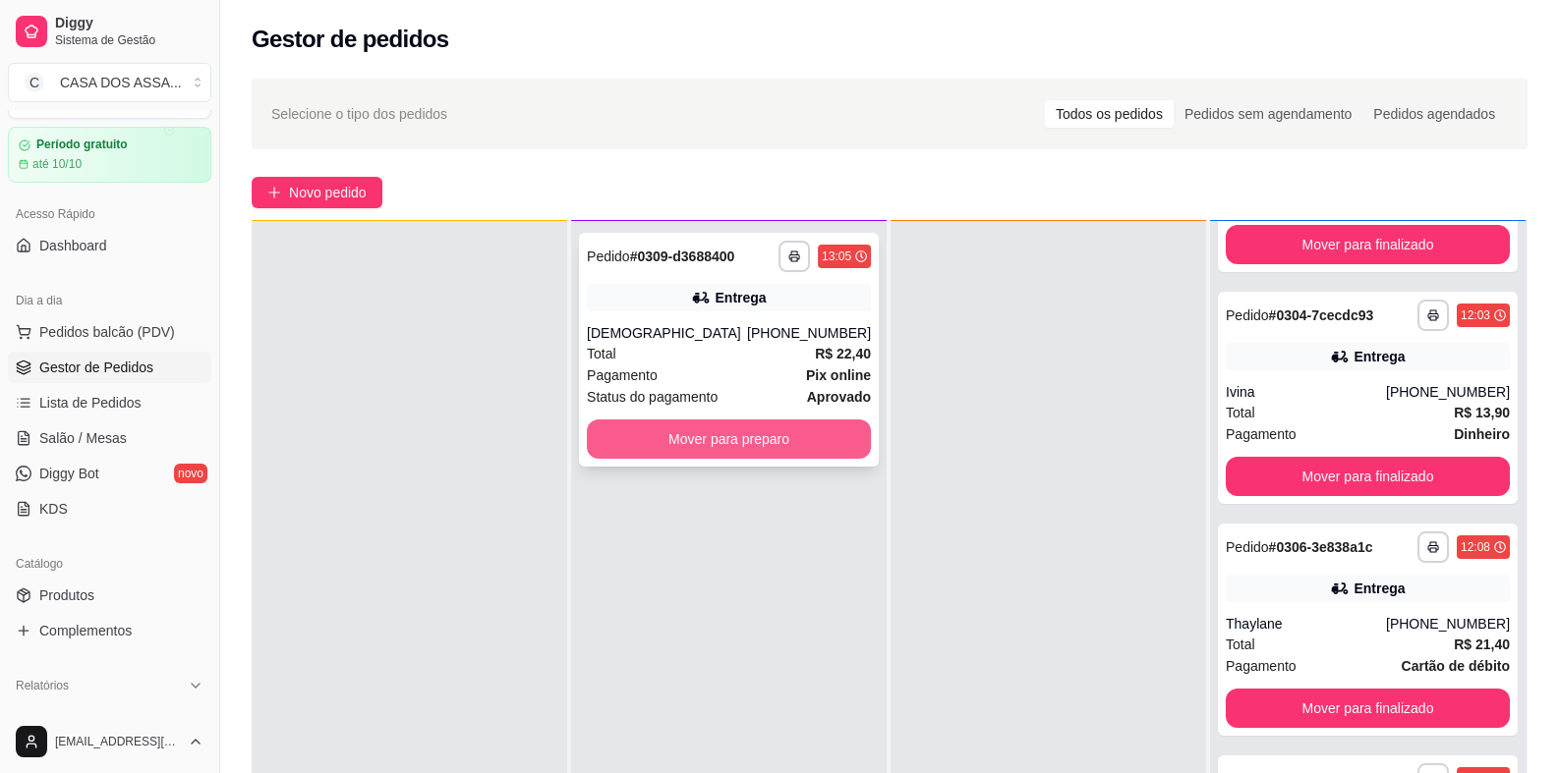
click at [702, 435] on button "Mover para preparo" at bounding box center [729, 439] width 284 height 39
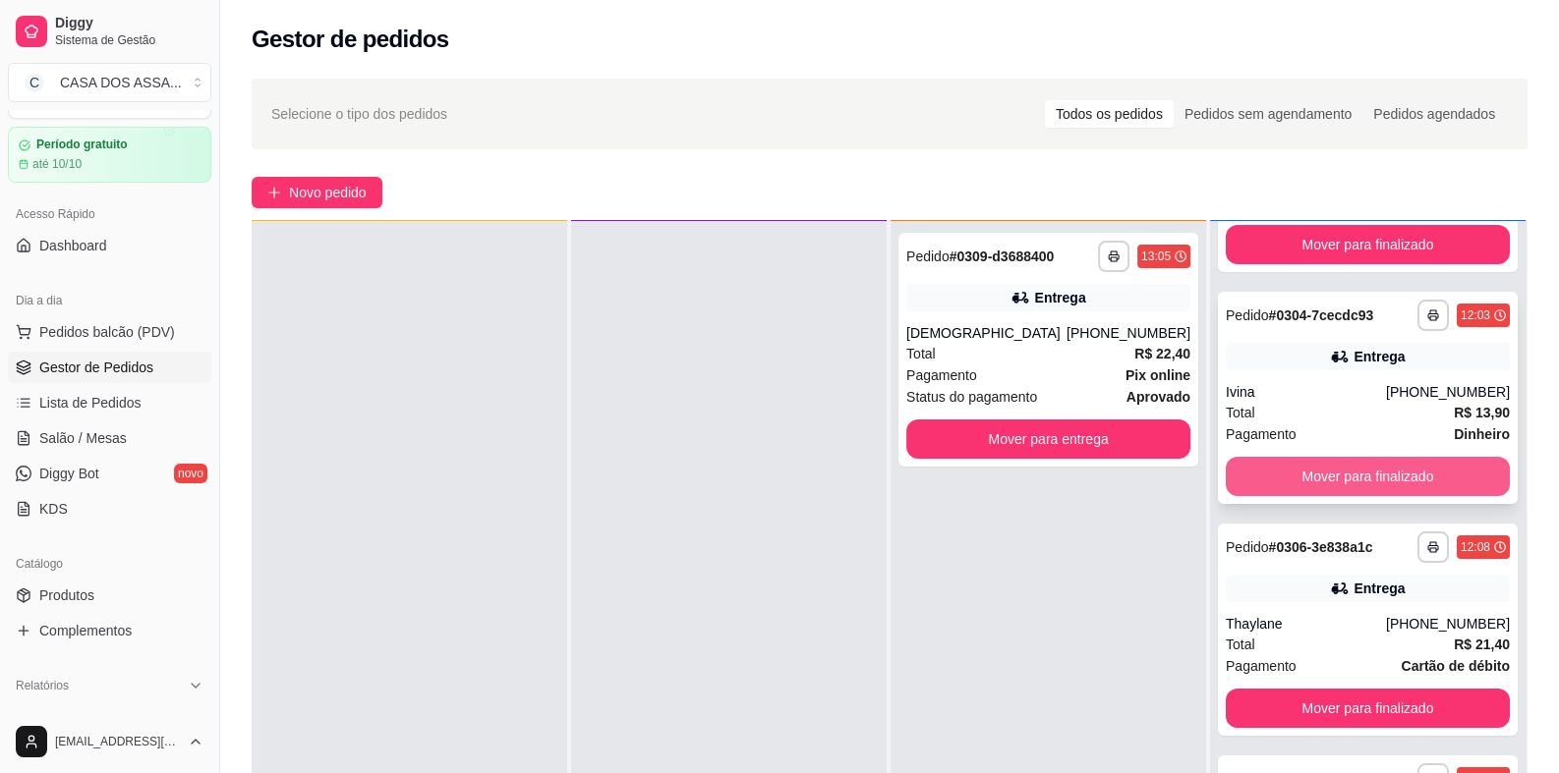
click at [1332, 474] on button "Mover para finalizado" at bounding box center [1367, 476] width 284 height 39
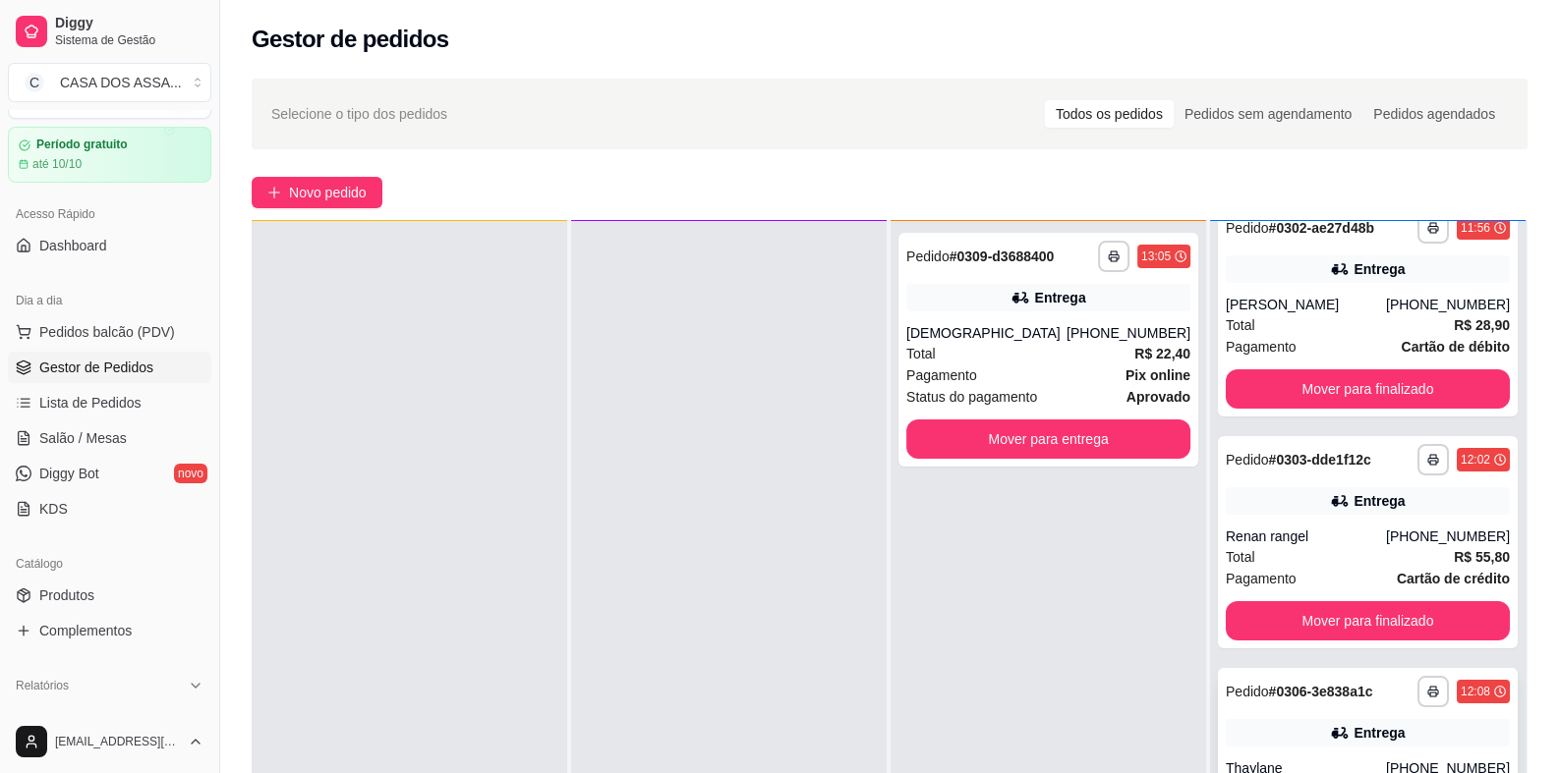
scroll to position [0, 0]
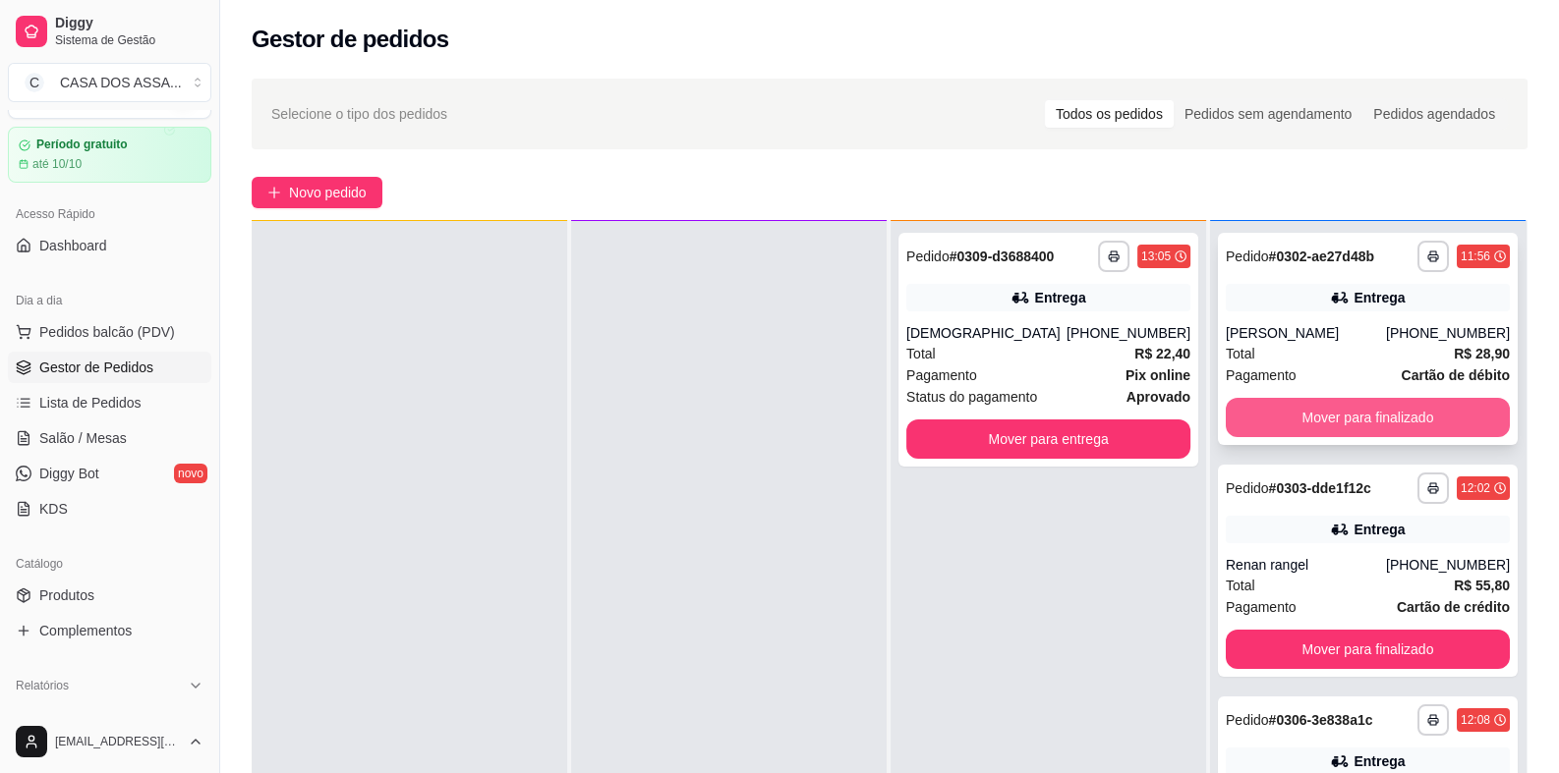
click at [1340, 416] on button "Mover para finalizado" at bounding box center [1367, 417] width 284 height 39
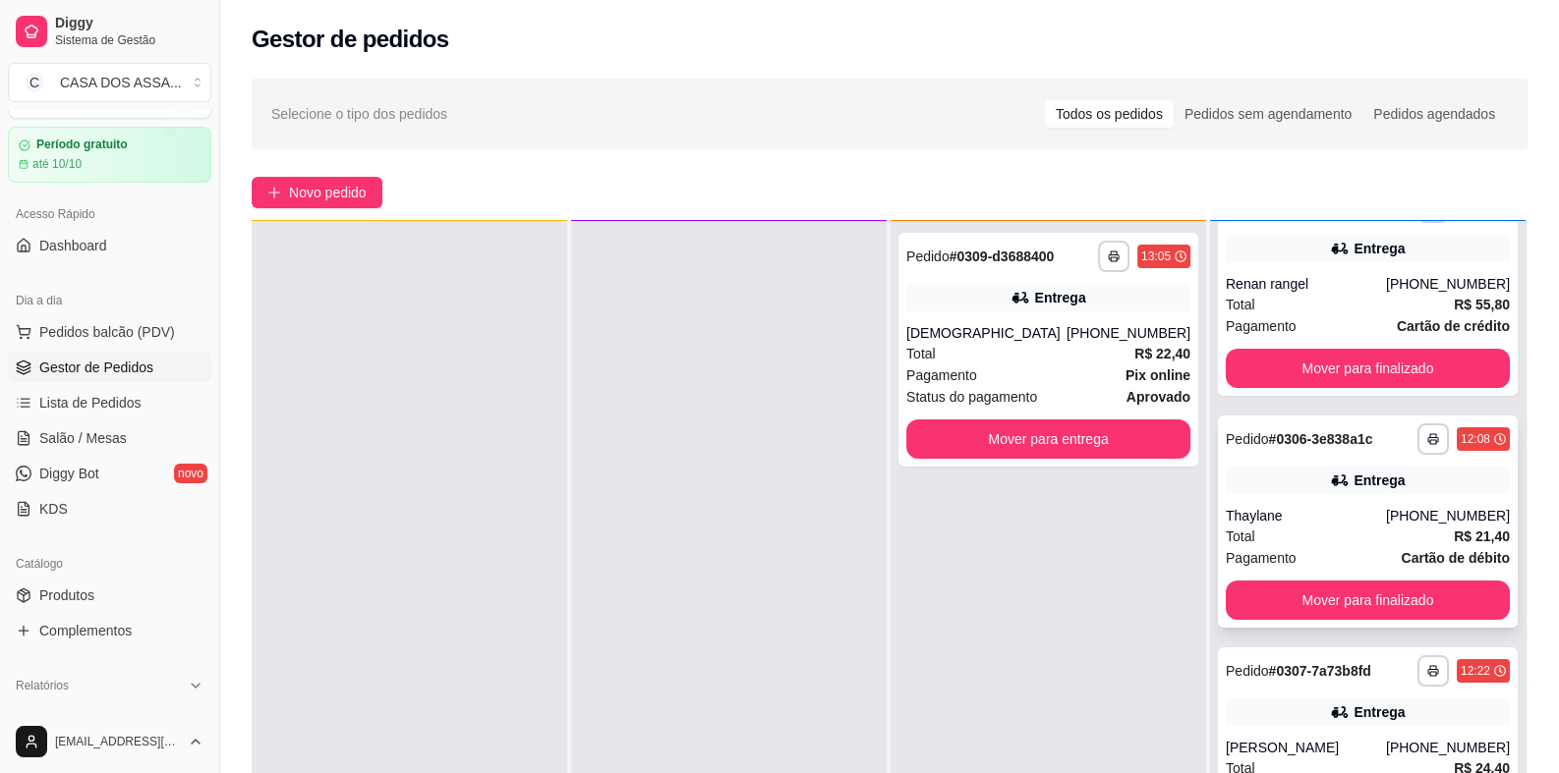
scroll to position [97, 0]
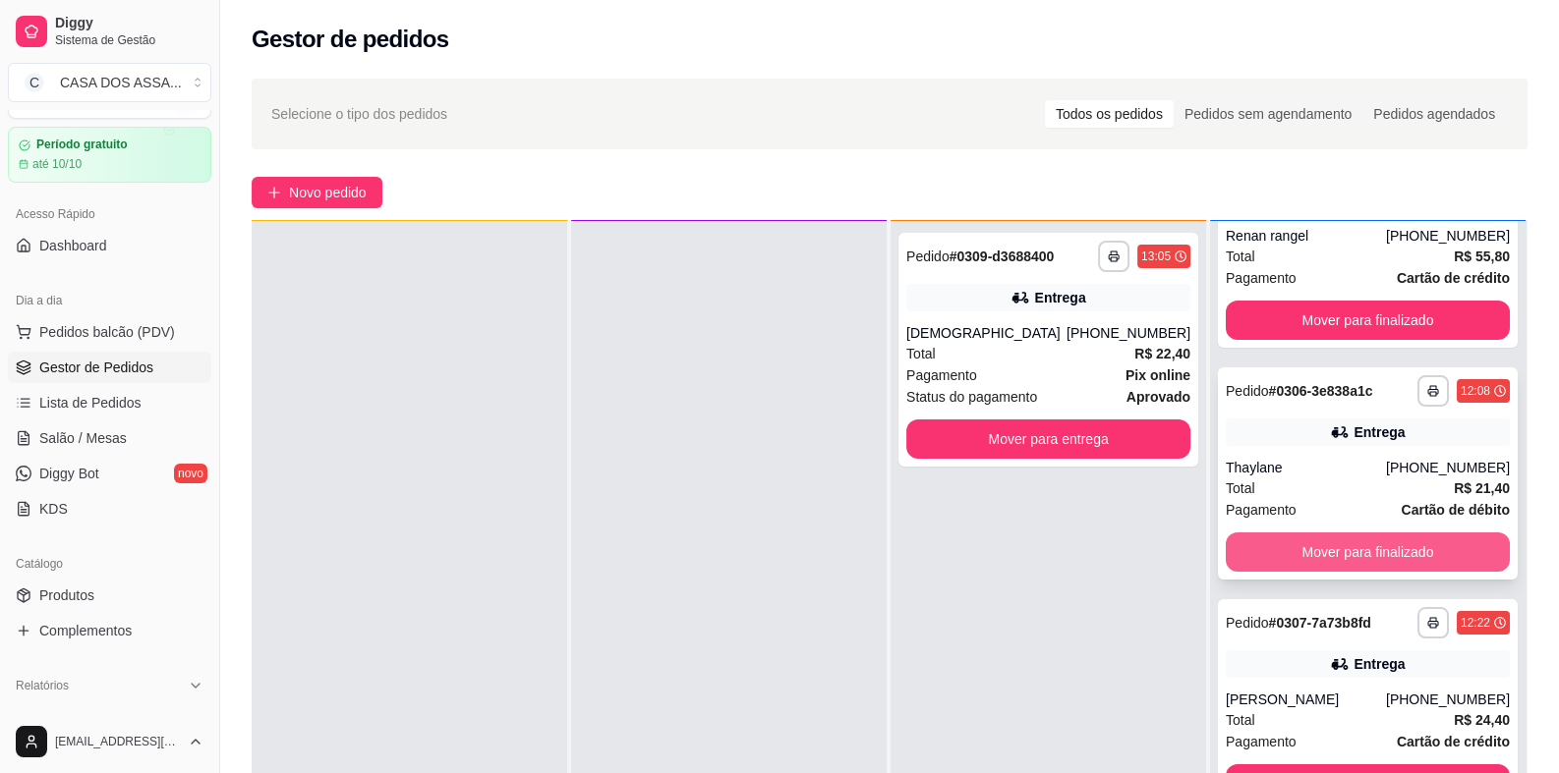
click at [1351, 548] on button "Mover para finalizado" at bounding box center [1367, 552] width 284 height 39
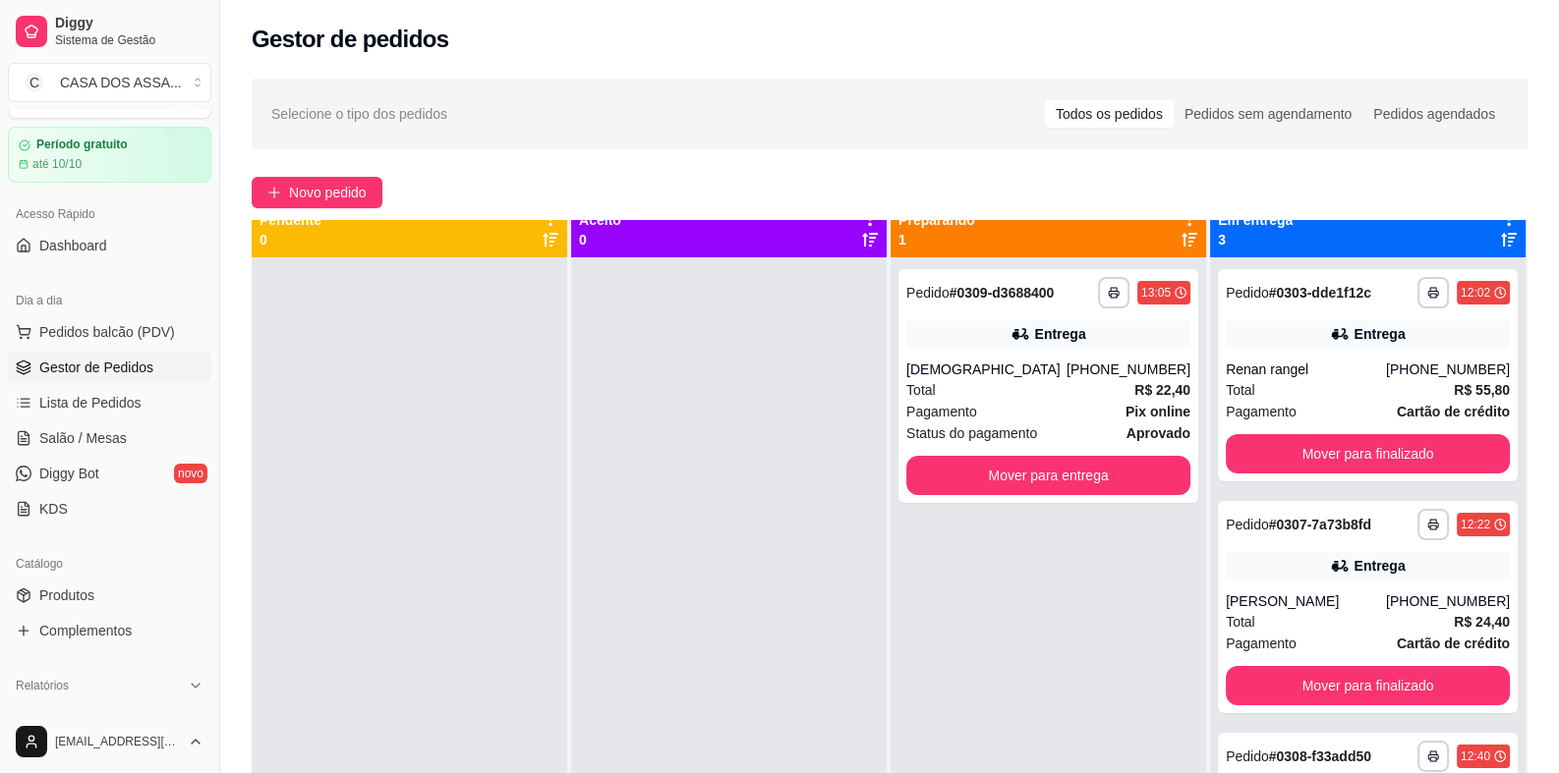
scroll to position [0, 0]
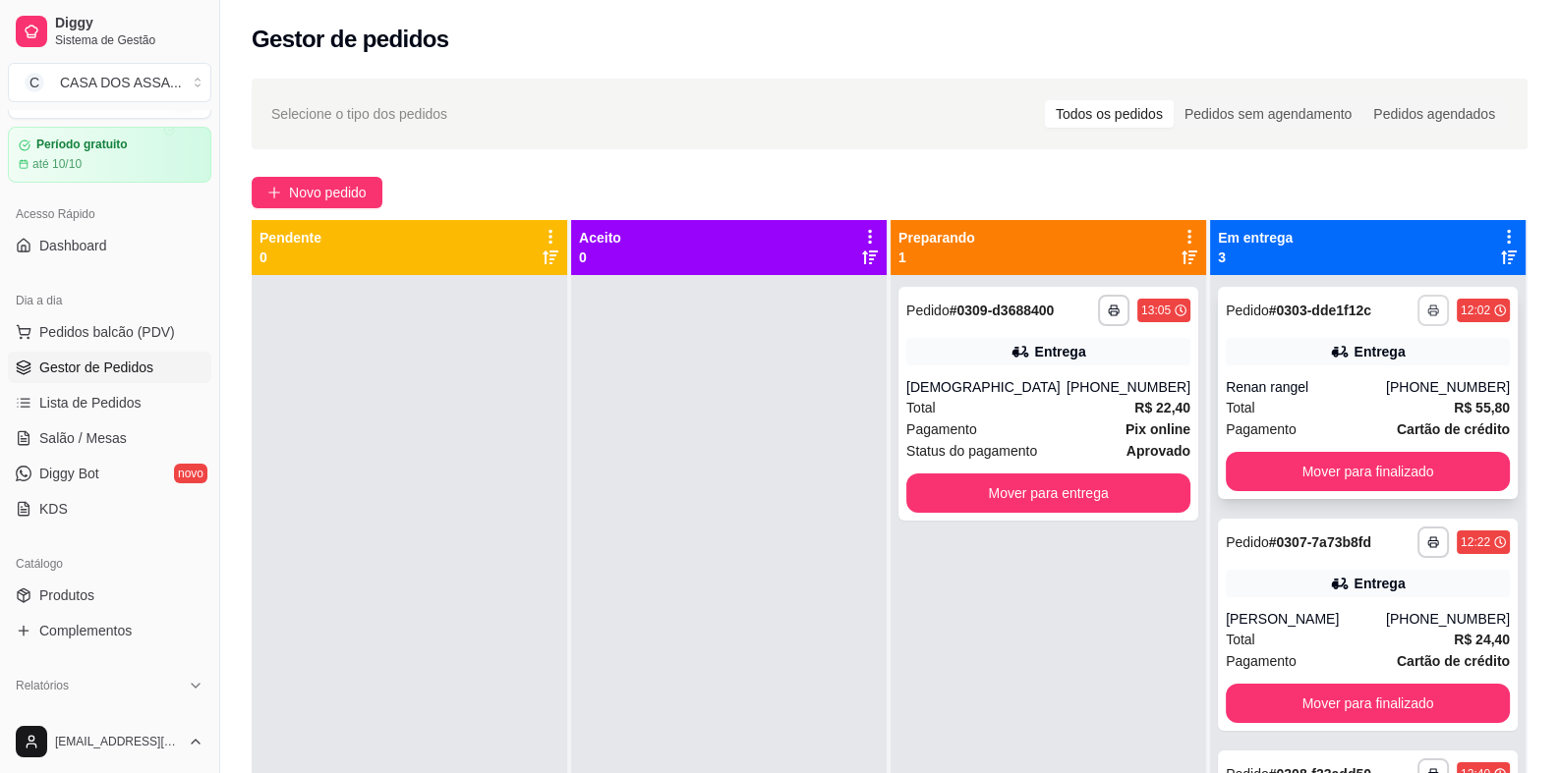
click at [1417, 314] on button "button" at bounding box center [1432, 310] width 31 height 31
click at [1364, 383] on button "IMPRESSORA" at bounding box center [1366, 379] width 142 height 31
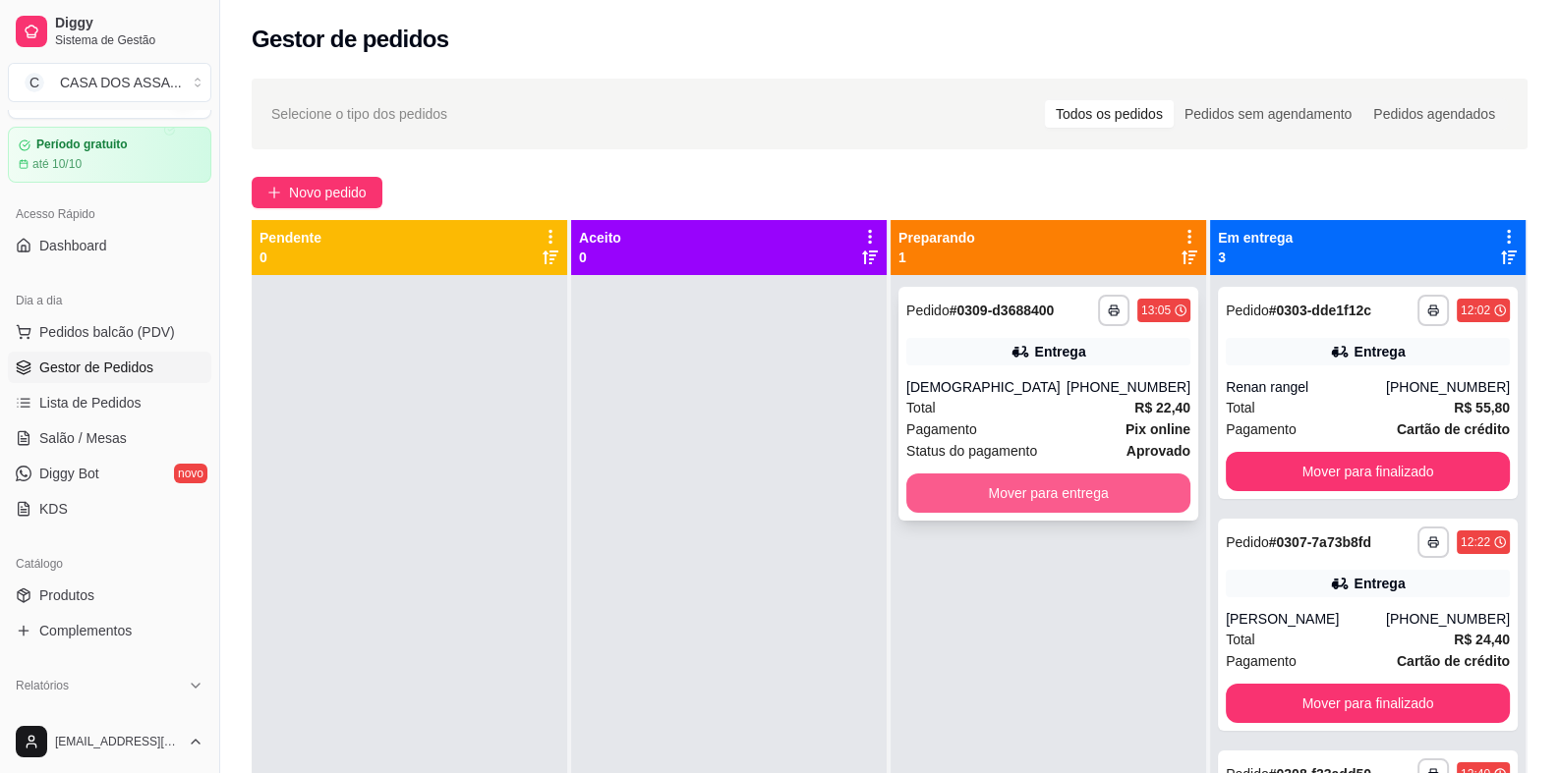
click at [1032, 502] on button "Mover para entrega" at bounding box center [1048, 493] width 284 height 39
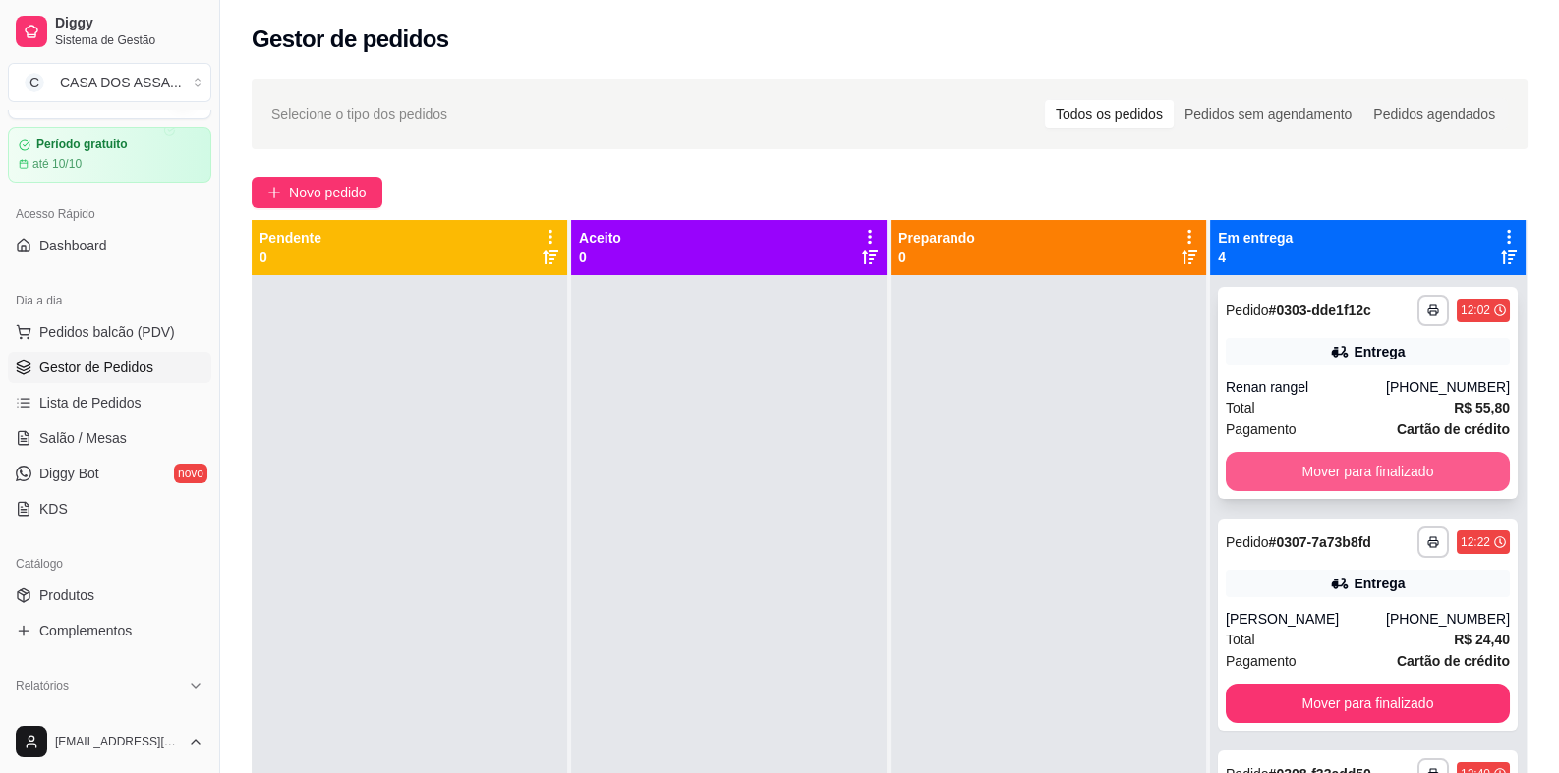
click at [1384, 472] on button "Mover para finalizado" at bounding box center [1367, 471] width 284 height 39
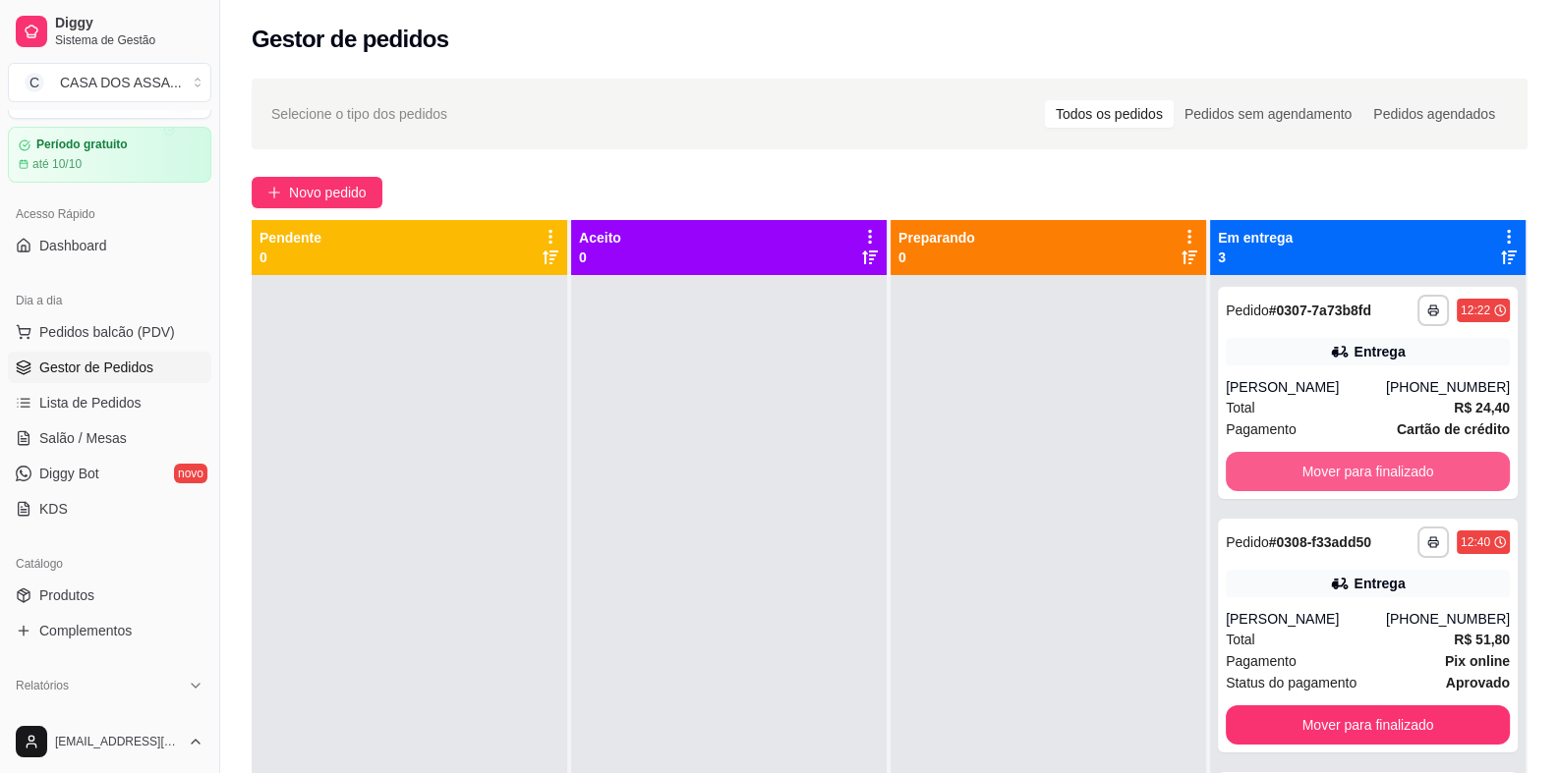
click at [1384, 473] on button "Mover para finalizado" at bounding box center [1367, 471] width 284 height 39
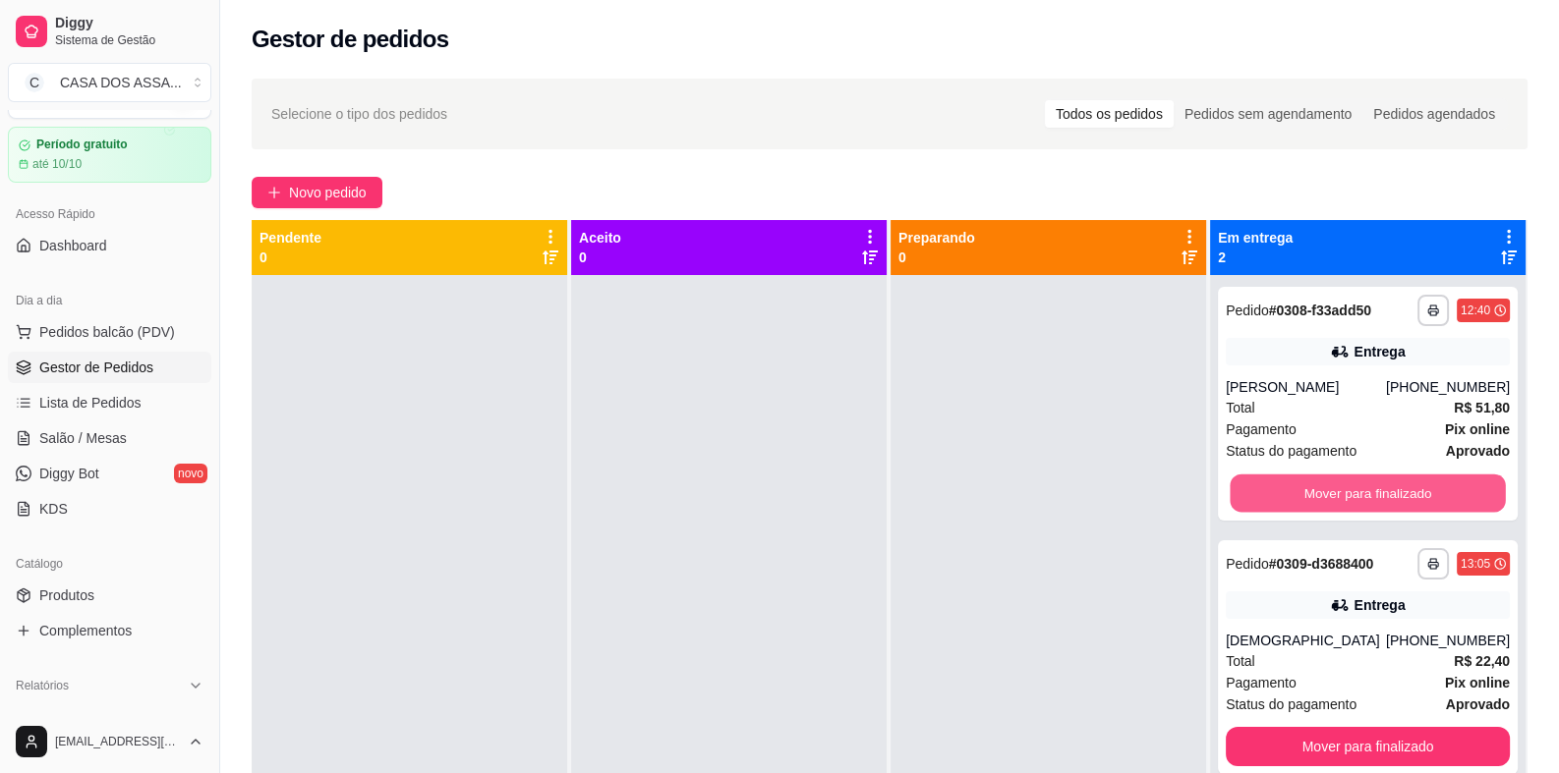
click at [1384, 475] on button "Mover para finalizado" at bounding box center [1366, 494] width 275 height 38
click at [1386, 489] on button "Mover para finalizado" at bounding box center [1367, 493] width 284 height 39
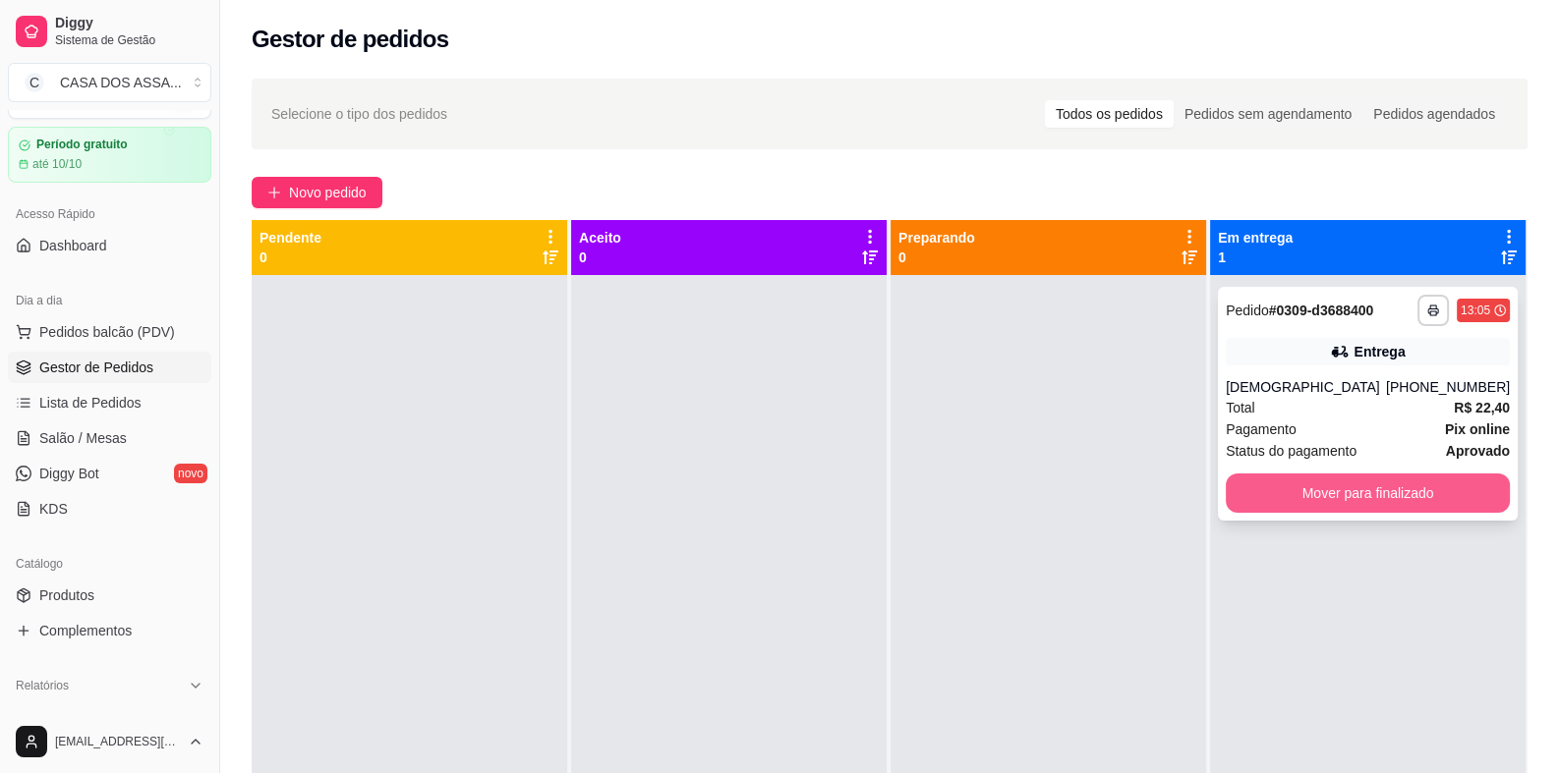
click at [1381, 488] on button "Mover para finalizado" at bounding box center [1367, 493] width 284 height 39
